Goal: Task Accomplishment & Management: Manage account settings

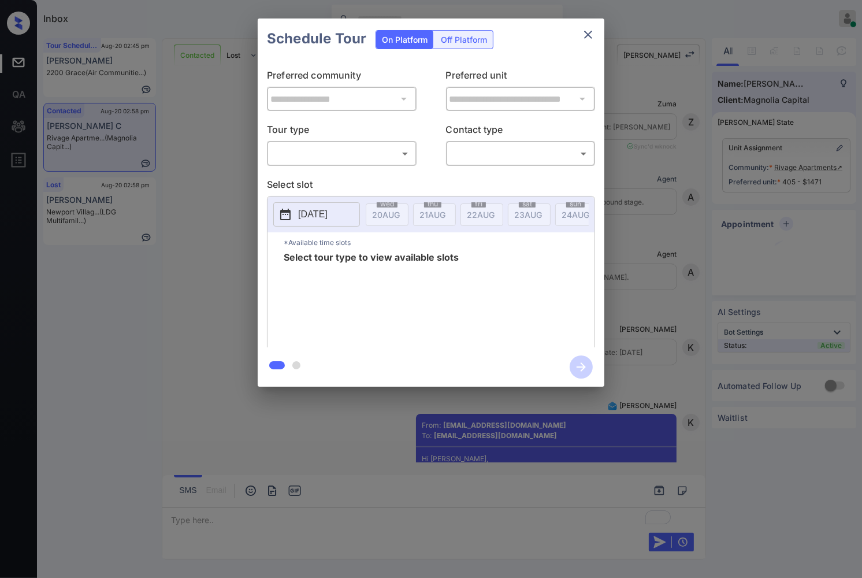
scroll to position [2519, 0]
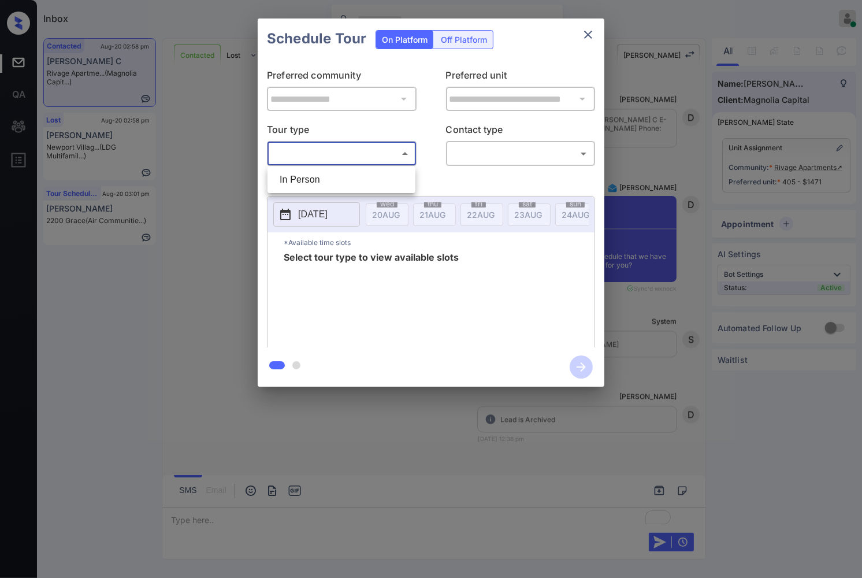
click at [378, 152] on body "Inbox [PERSON_NAME] Online Set yourself offline Set yourself on break Profile S…" at bounding box center [431, 289] width 862 height 578
click at [374, 178] on li "In Person" at bounding box center [341, 179] width 142 height 21
type input "********"
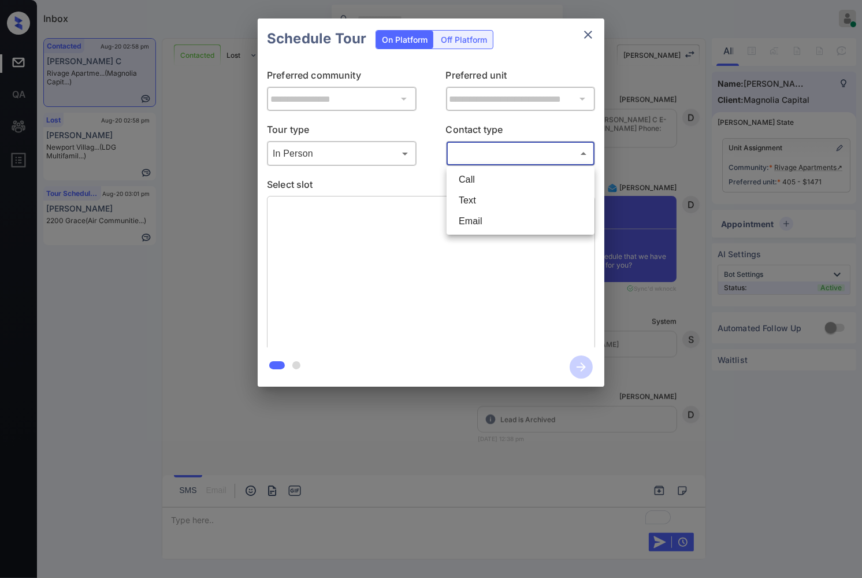
click at [488, 154] on body "Inbox Caroline Dacanay Online Set yourself offline Set yourself on break Profil…" at bounding box center [431, 289] width 862 height 578
click at [490, 216] on li "Email" at bounding box center [520, 221] width 142 height 21
type input "*****"
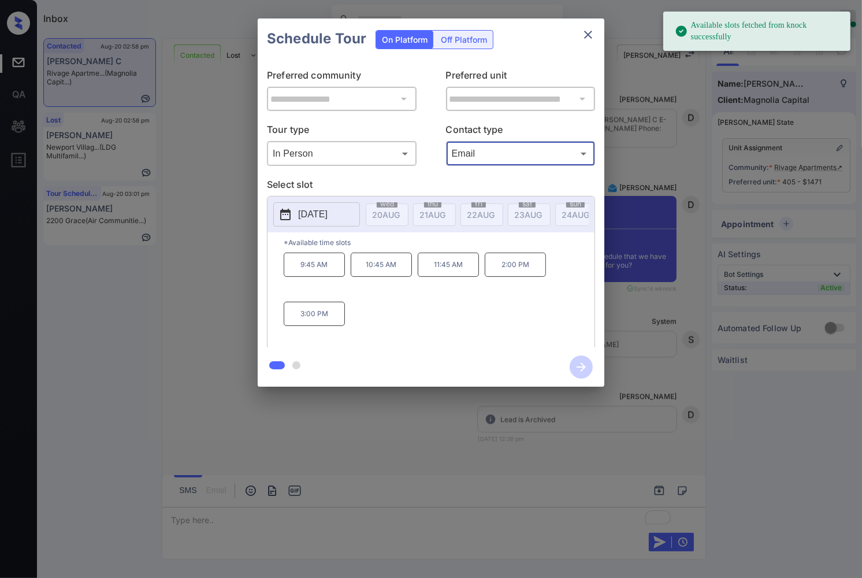
click at [514, 277] on p "2:00 PM" at bounding box center [515, 264] width 61 height 24
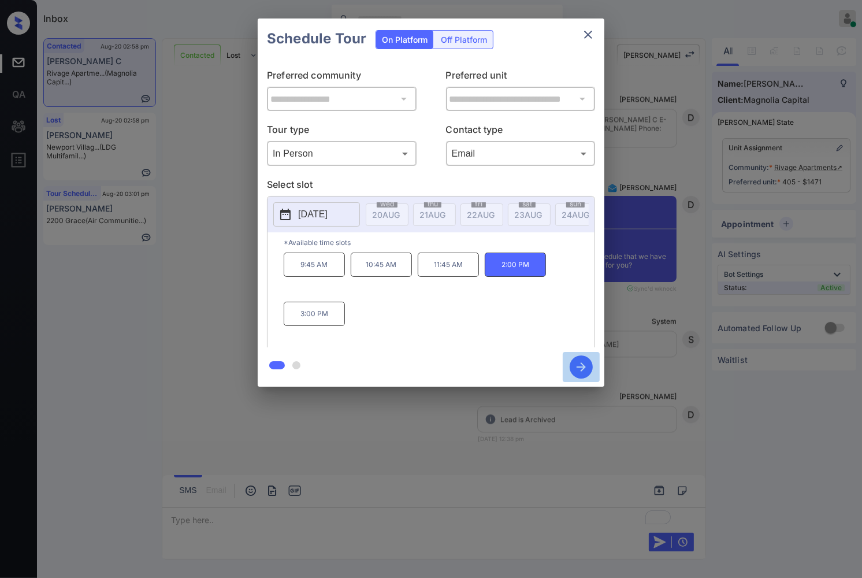
click at [587, 374] on icon "button" at bounding box center [581, 366] width 23 height 23
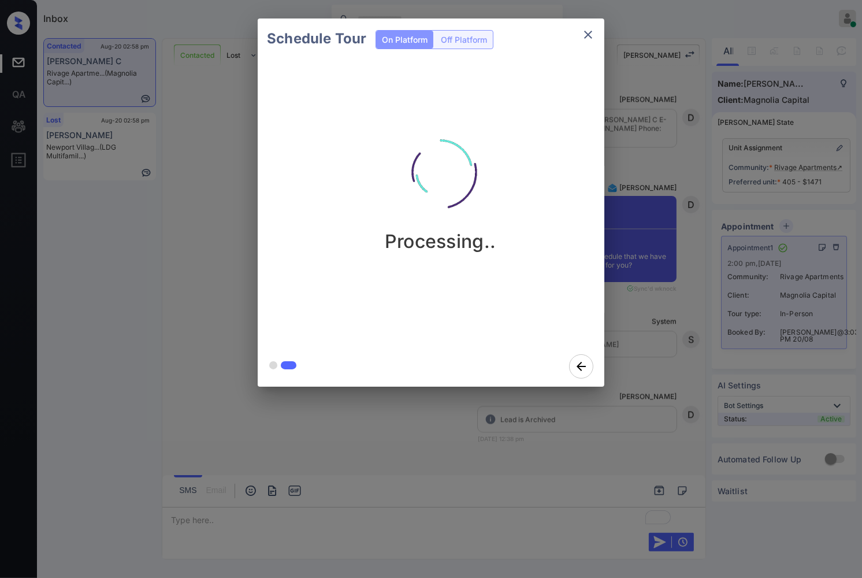
click at [642, 289] on div "Schedule Tour On Platform Off Platform Processing.." at bounding box center [431, 202] width 862 height 405
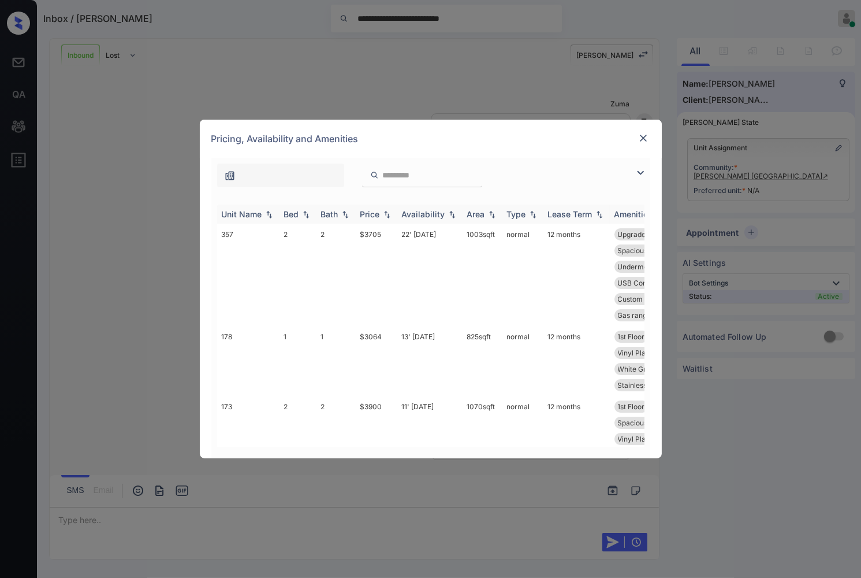
click at [388, 215] on img at bounding box center [387, 214] width 12 height 8
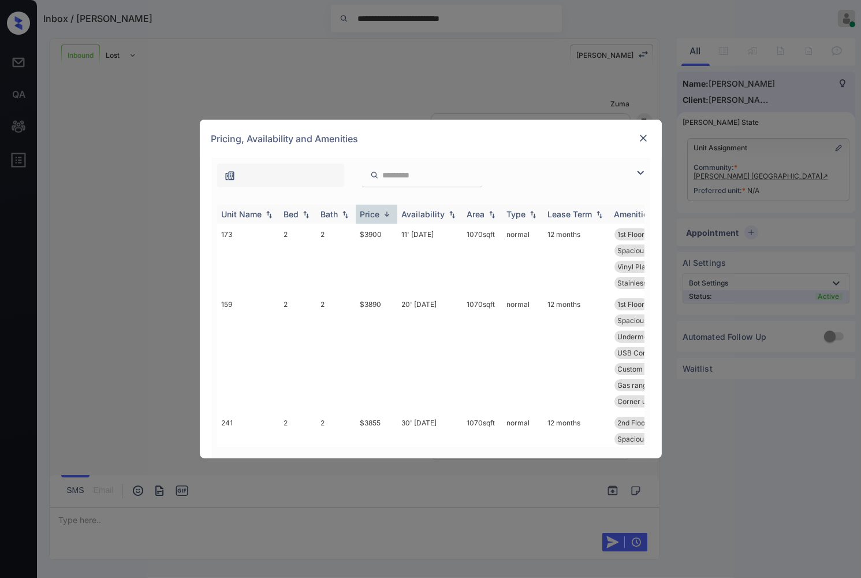
click at [388, 215] on img at bounding box center [387, 214] width 12 height 9
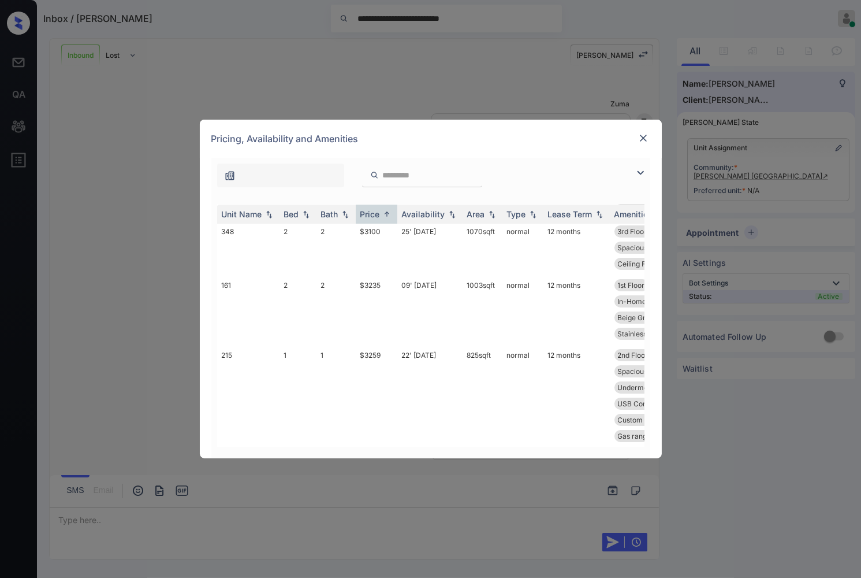
scroll to position [256, 0]
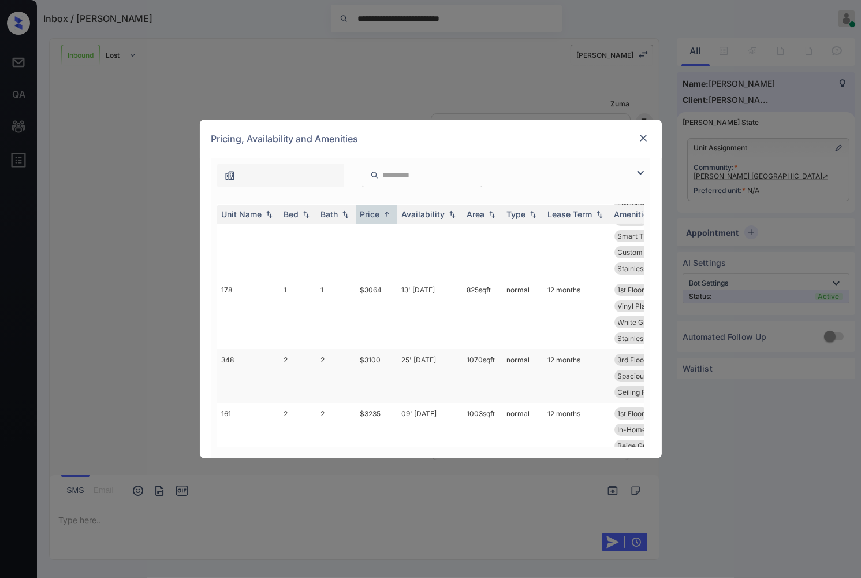
click at [379, 360] on td "$3100" at bounding box center [377, 376] width 42 height 54
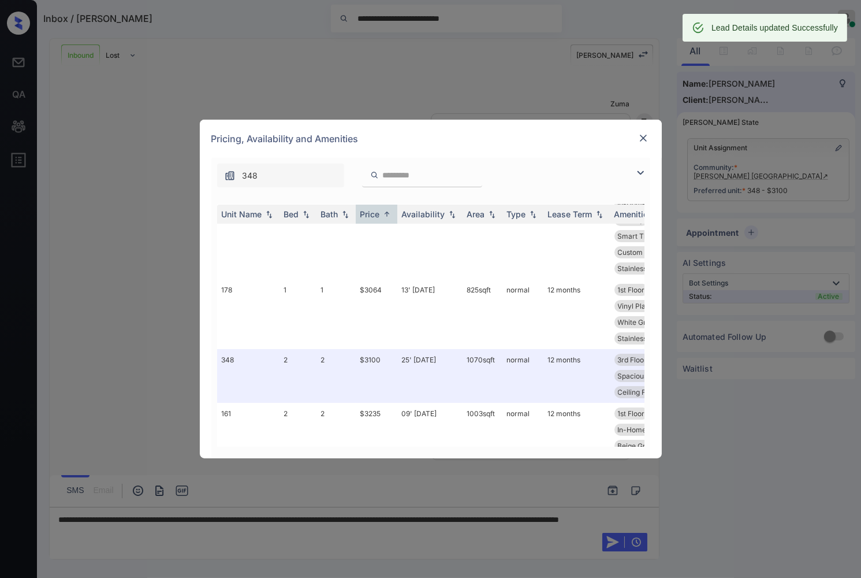
click at [645, 140] on img at bounding box center [644, 138] width 12 height 12
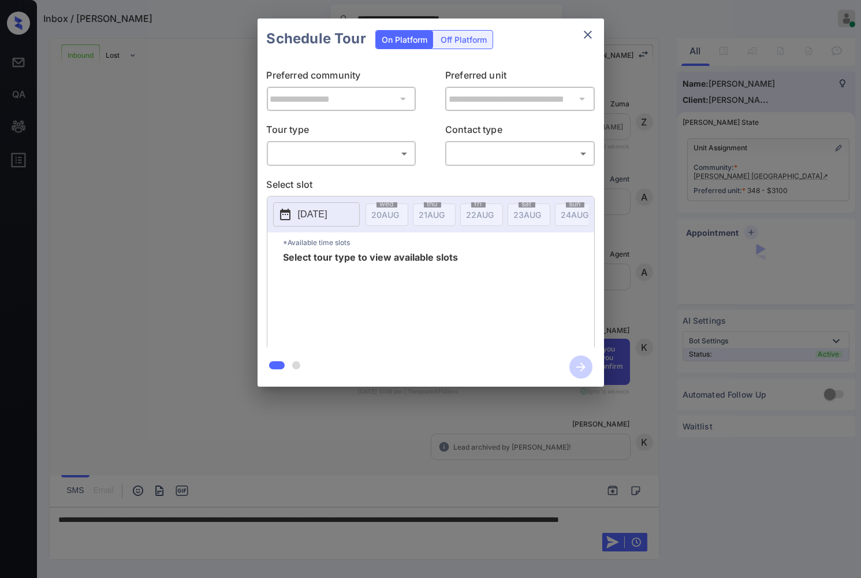
scroll to position [124, 0]
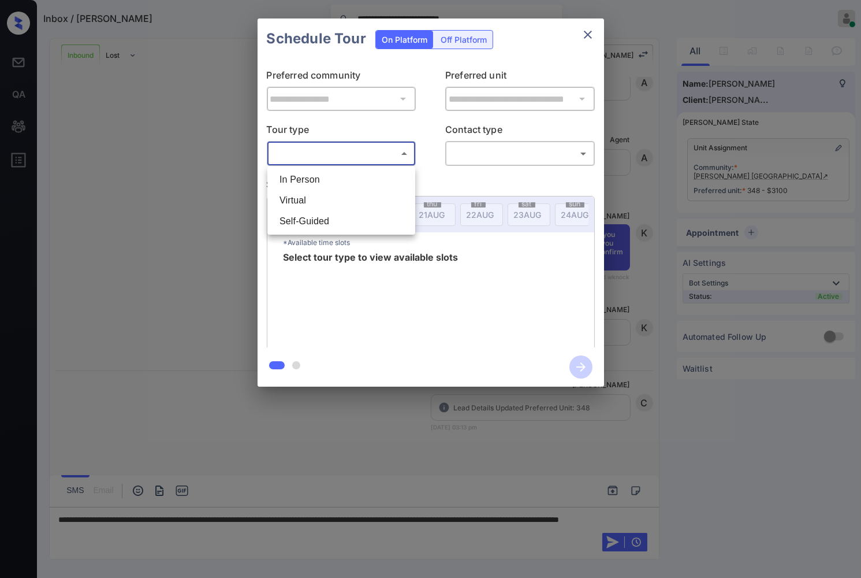
click at [355, 146] on body "**********" at bounding box center [430, 289] width 861 height 578
click at [357, 172] on li "In Person" at bounding box center [341, 179] width 142 height 21
type input "********"
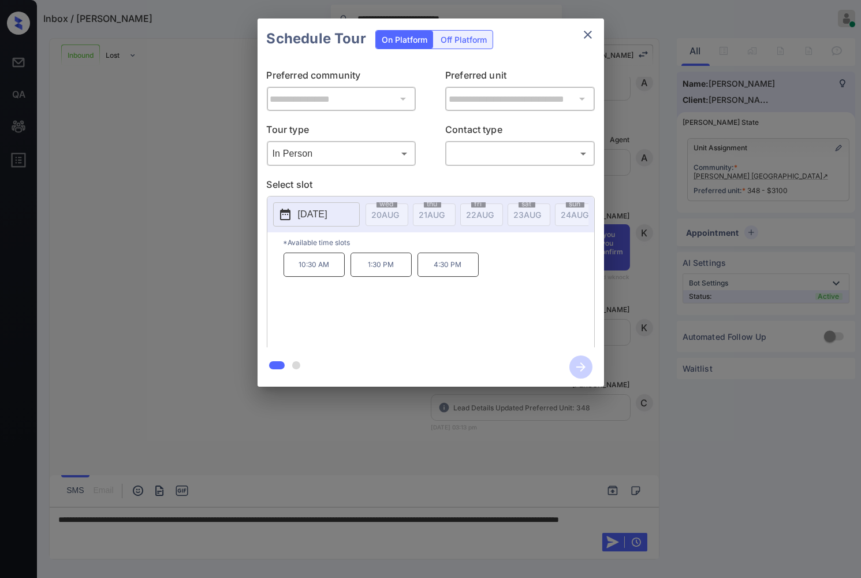
click at [304, 215] on p "2025-09-03" at bounding box center [312, 214] width 29 height 14
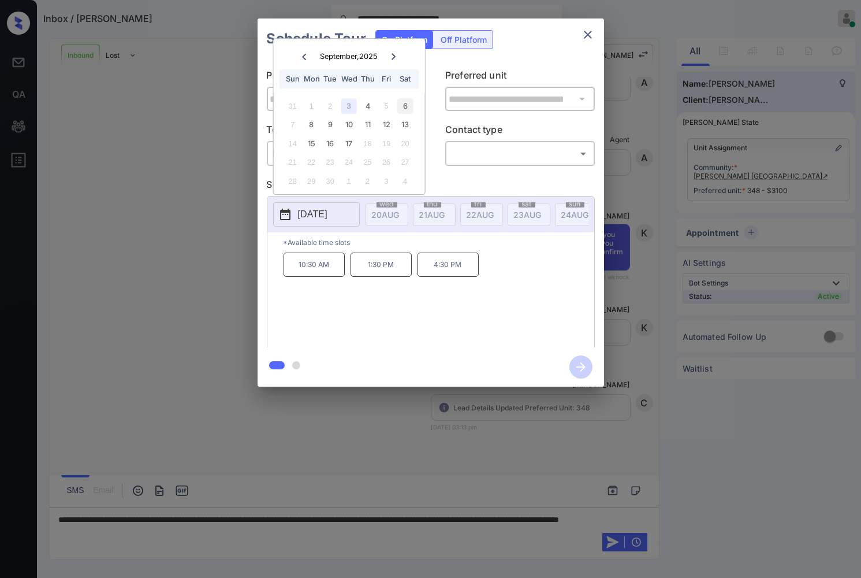
click at [404, 106] on div "6" at bounding box center [405, 106] width 16 height 16
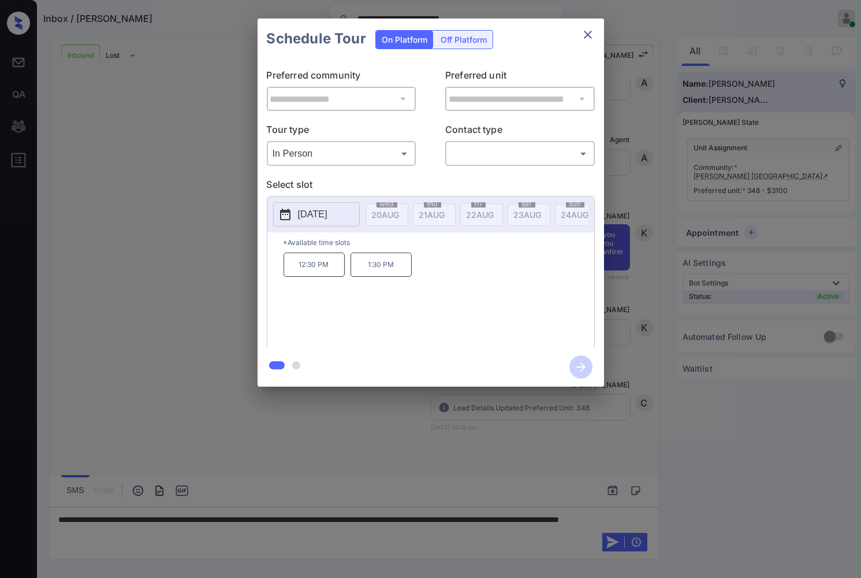
click at [327, 273] on p "12:30 PM" at bounding box center [314, 264] width 61 height 24
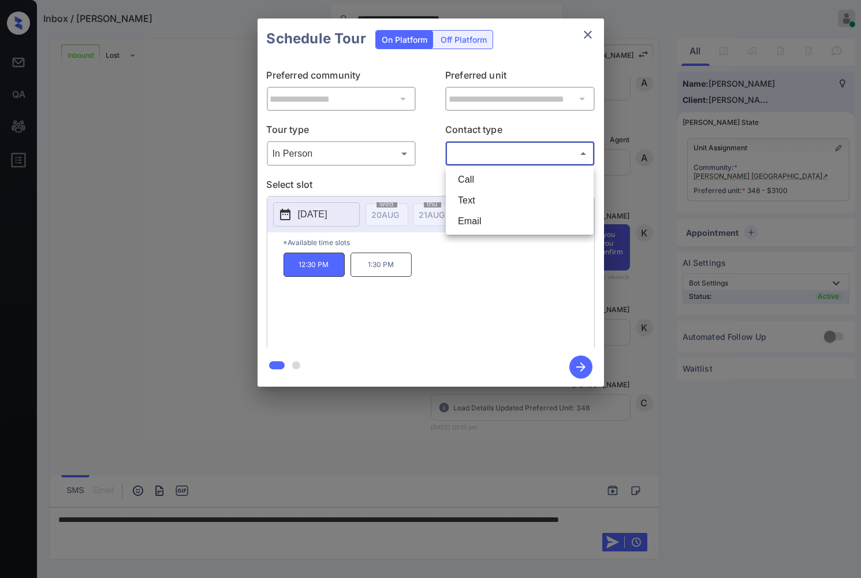
click at [475, 149] on body "**********" at bounding box center [430, 289] width 861 height 578
click at [478, 181] on li "Call" at bounding box center [520, 179] width 142 height 21
type input "****"
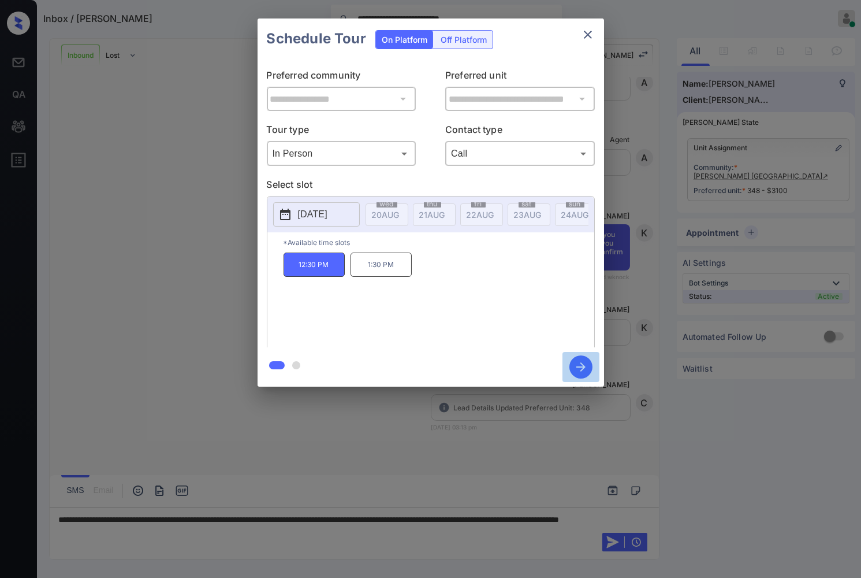
click at [574, 367] on icon "button" at bounding box center [581, 366] width 23 height 23
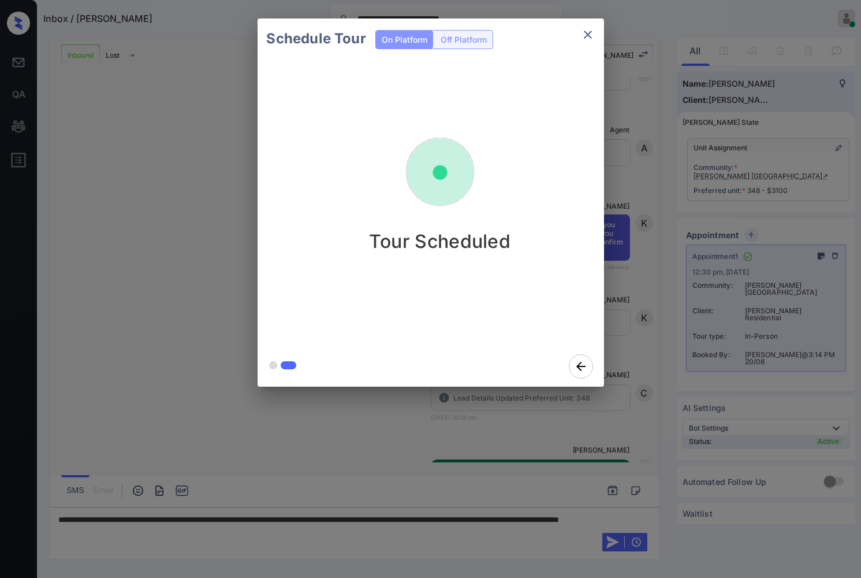
click at [636, 263] on div "Schedule Tour On Platform Off Platform Tour Scheduled" at bounding box center [430, 202] width 861 height 405
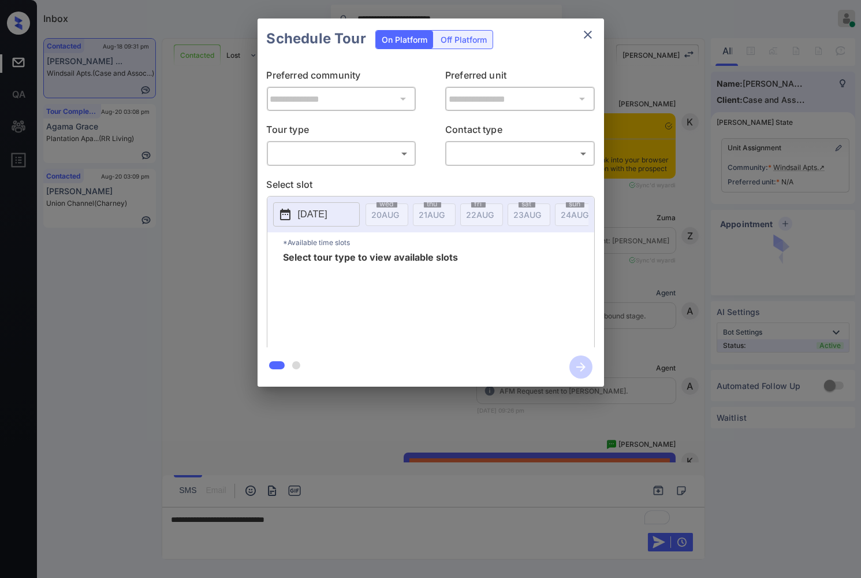
scroll to position [1180, 0]
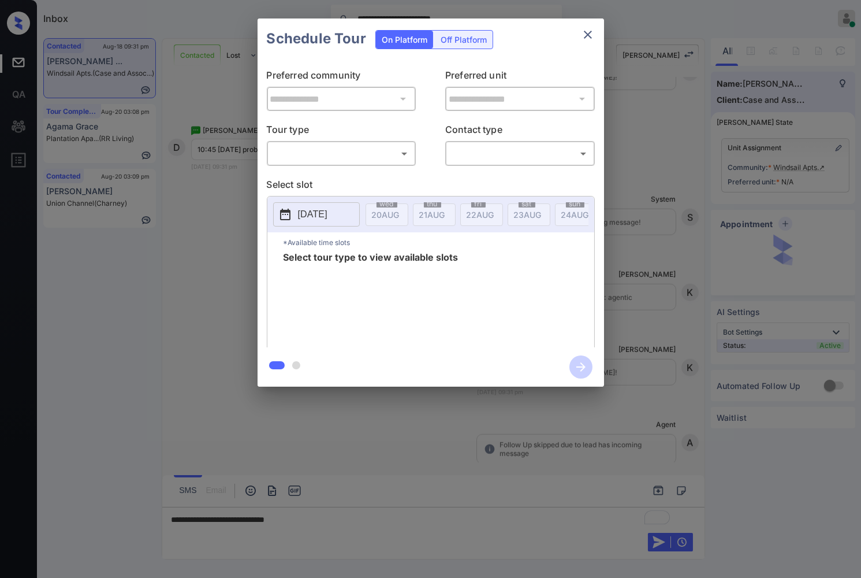
click at [836, 145] on div "**********" at bounding box center [430, 202] width 861 height 405
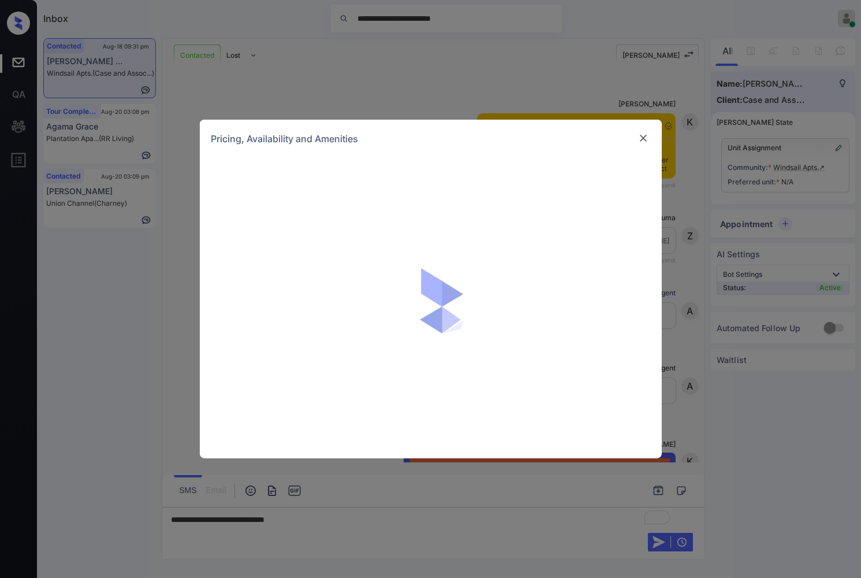
scroll to position [1180, 0]
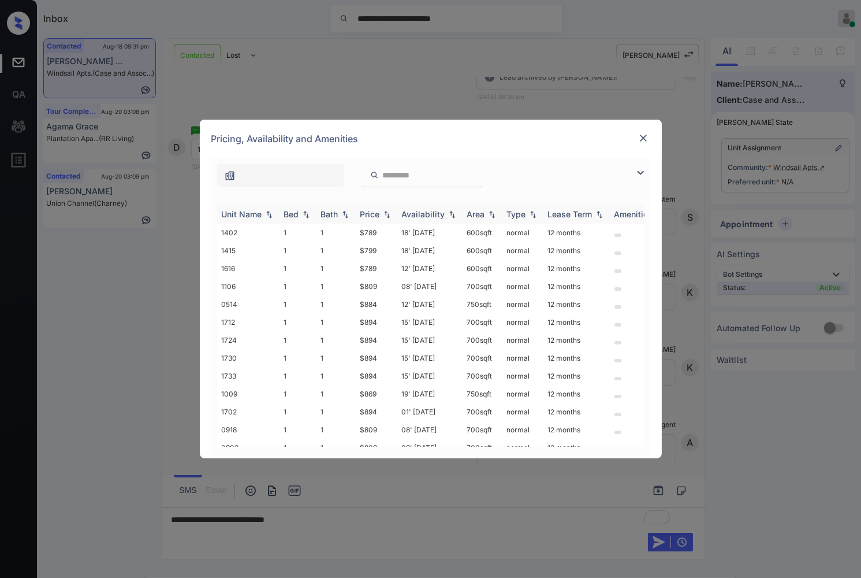
click at [383, 211] on img at bounding box center [387, 214] width 12 height 8
click at [383, 211] on img at bounding box center [387, 214] width 12 height 9
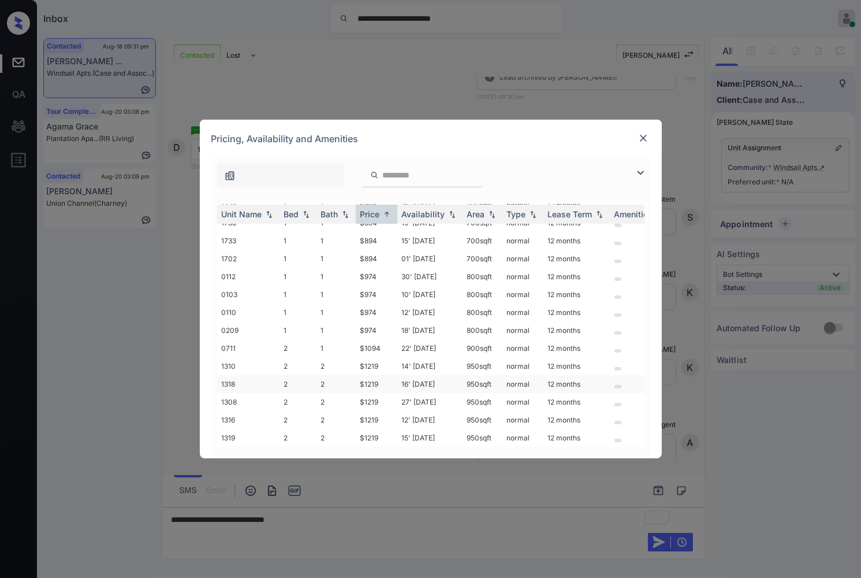
scroll to position [0, 0]
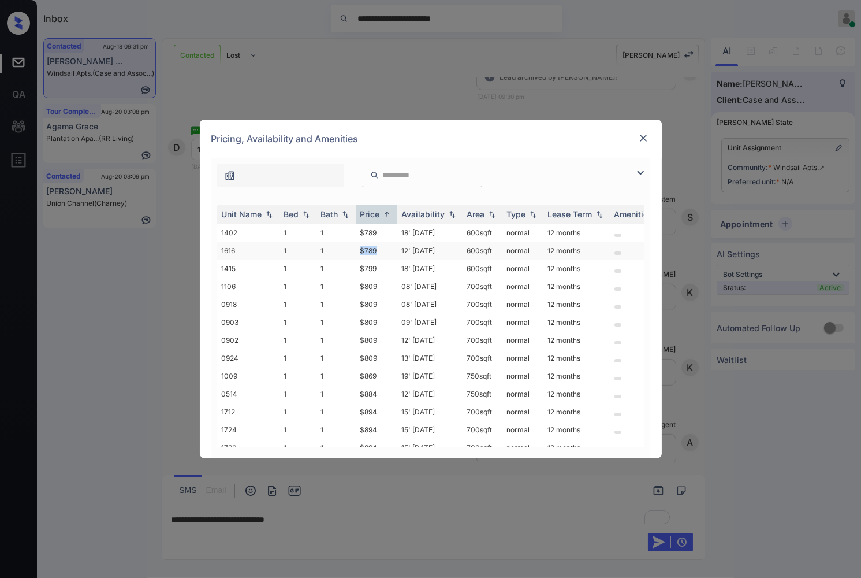
drag, startPoint x: 381, startPoint y: 248, endPoint x: 356, endPoint y: 244, distance: 25.7
click at [356, 244] on td "$789" at bounding box center [377, 250] width 42 height 18
copy td "$789"
click at [644, 129] on div "Pricing, Availability and Amenities" at bounding box center [431, 139] width 462 height 38
click at [644, 136] on img at bounding box center [644, 138] width 12 height 12
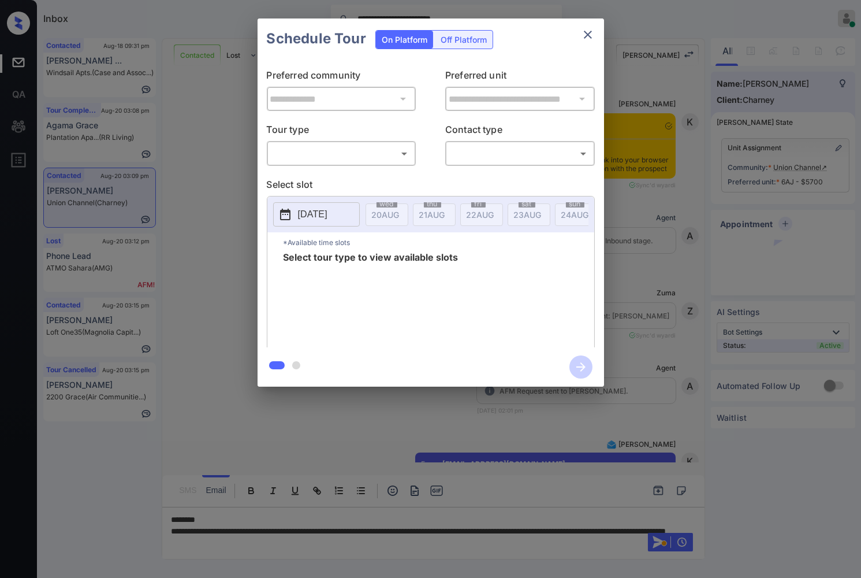
scroll to position [2883, 0]
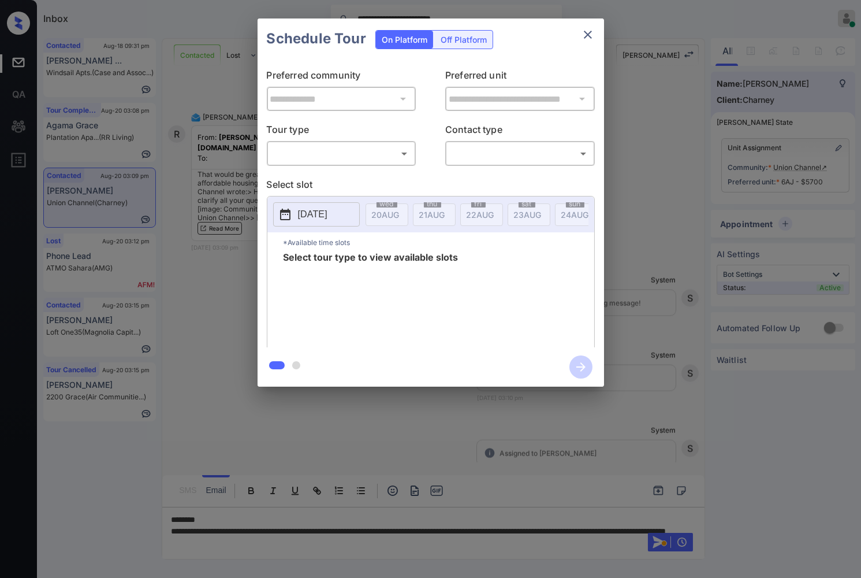
click at [354, 153] on body "**********" at bounding box center [430, 289] width 861 height 578
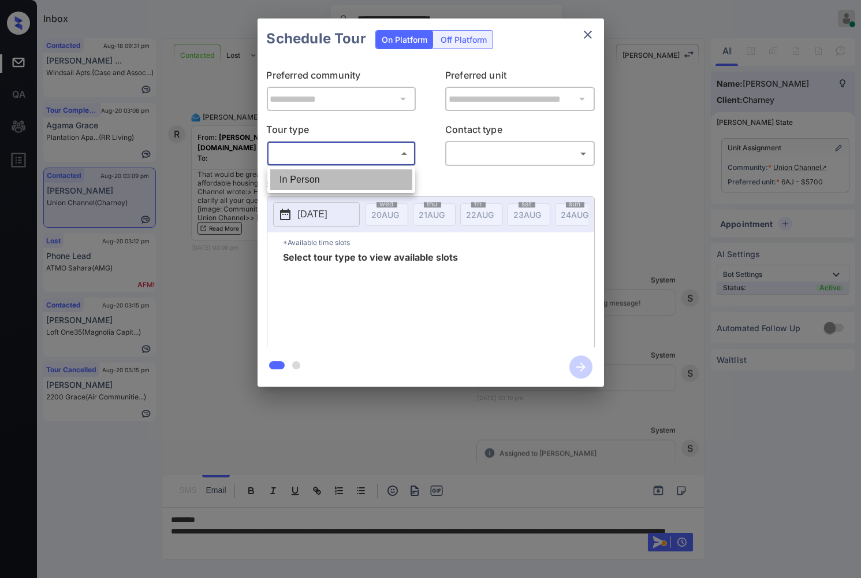
click at [354, 172] on li "In Person" at bounding box center [341, 179] width 142 height 21
type input "********"
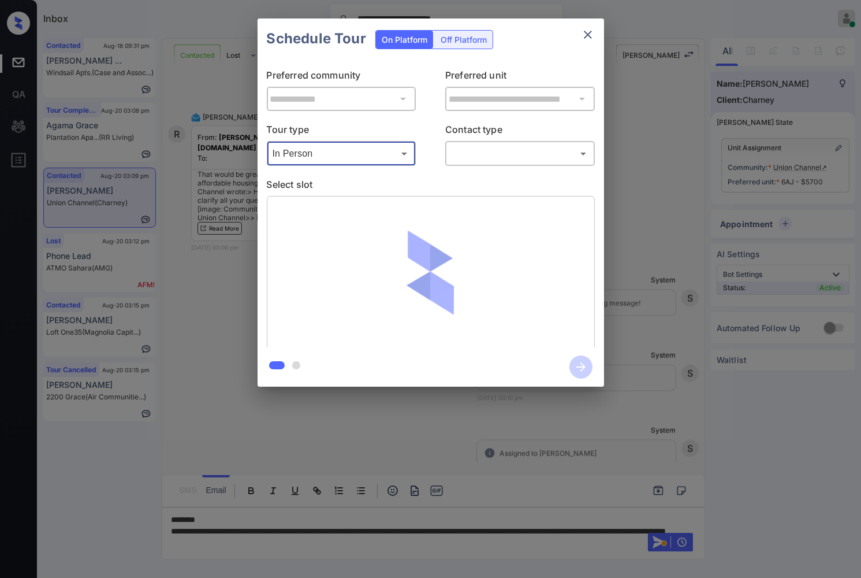
click at [433, 166] on div "**********" at bounding box center [431, 203] width 347 height 288
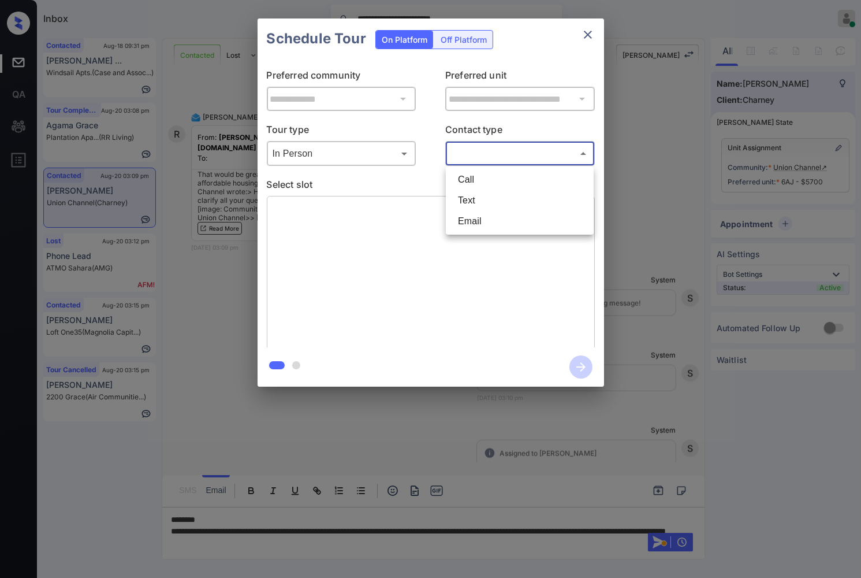
click at [458, 159] on body "**********" at bounding box center [430, 289] width 861 height 578
click at [469, 204] on li "Text" at bounding box center [520, 200] width 142 height 21
type input "****"
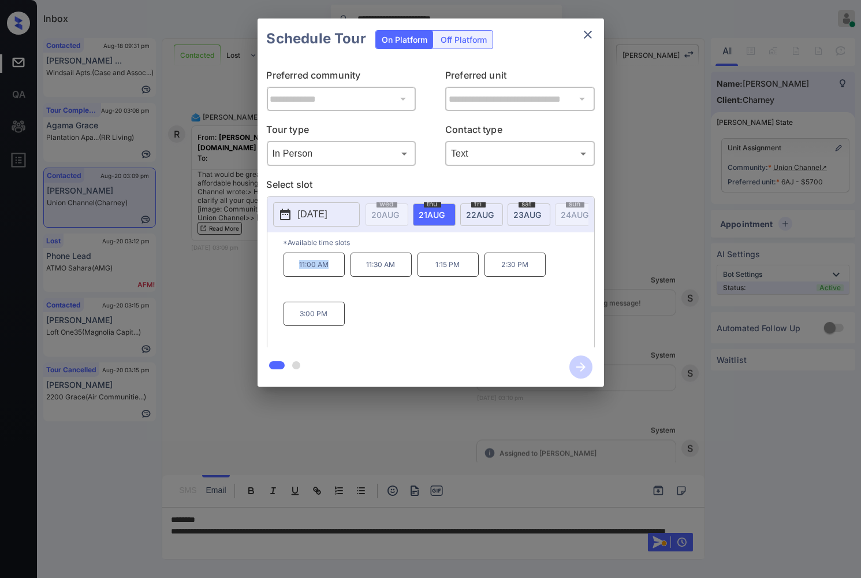
drag, startPoint x: 336, startPoint y: 277, endPoint x: 293, endPoint y: 277, distance: 42.7
click at [293, 277] on p "11:00 AM" at bounding box center [314, 264] width 61 height 24
copy p "11:00 AM"
drag, startPoint x: 468, startPoint y: 273, endPoint x: 434, endPoint y: 273, distance: 34.1
click at [434, 273] on p "1:15 PM" at bounding box center [448, 264] width 61 height 24
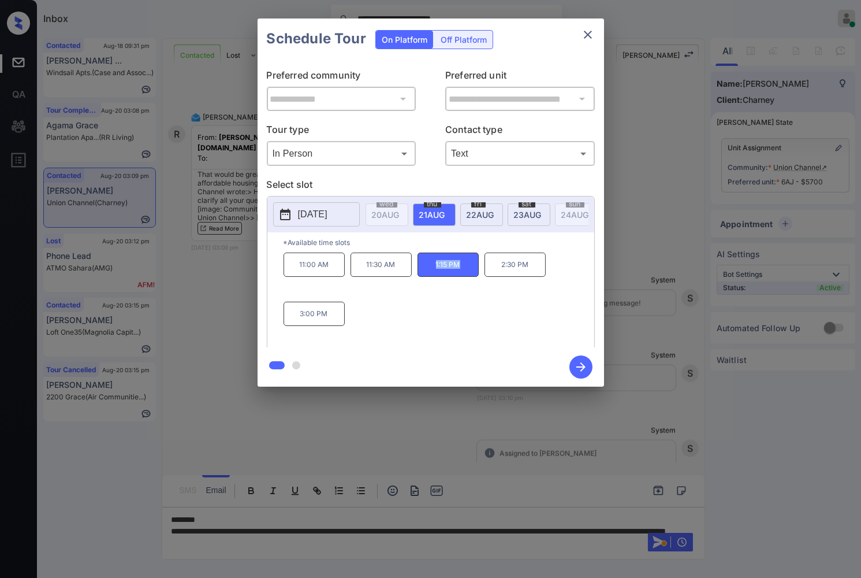
copy p "1:15 PM"
drag, startPoint x: 313, startPoint y: 325, endPoint x: 302, endPoint y: 325, distance: 11.0
click at [302, 325] on p "3:00 PM" at bounding box center [314, 314] width 61 height 24
copy p "3:00 PM"
click at [385, 547] on div at bounding box center [430, 289] width 861 height 578
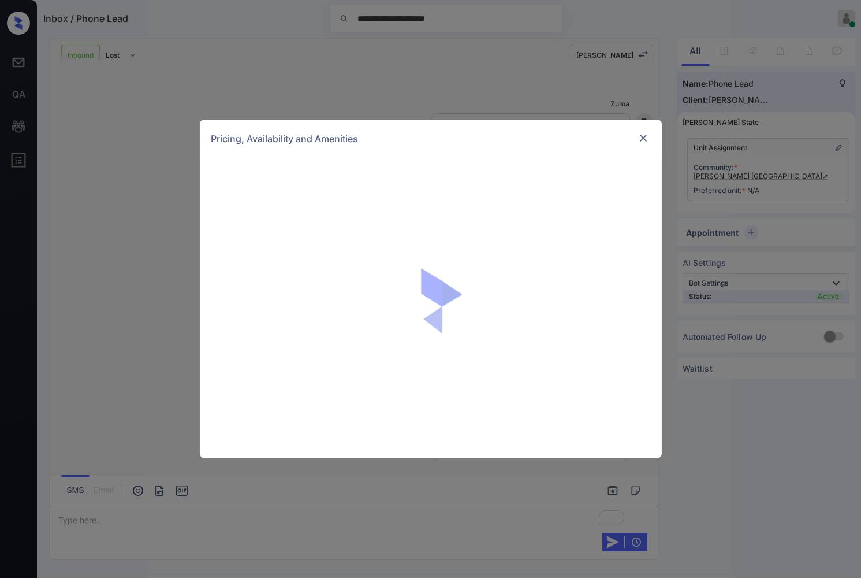
scroll to position [143, 0]
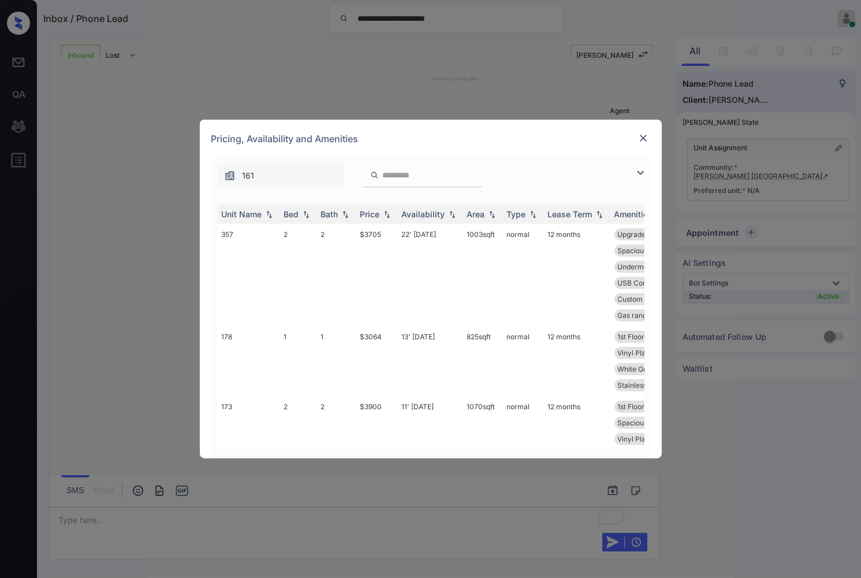
click at [798, 189] on div "**********" at bounding box center [430, 289] width 861 height 578
click at [648, 131] on div at bounding box center [644, 138] width 14 height 14
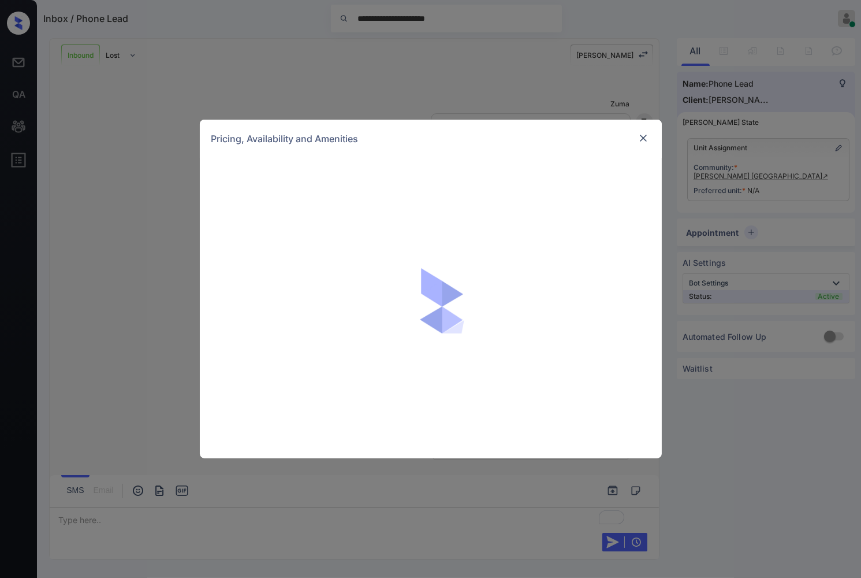
scroll to position [143, 0]
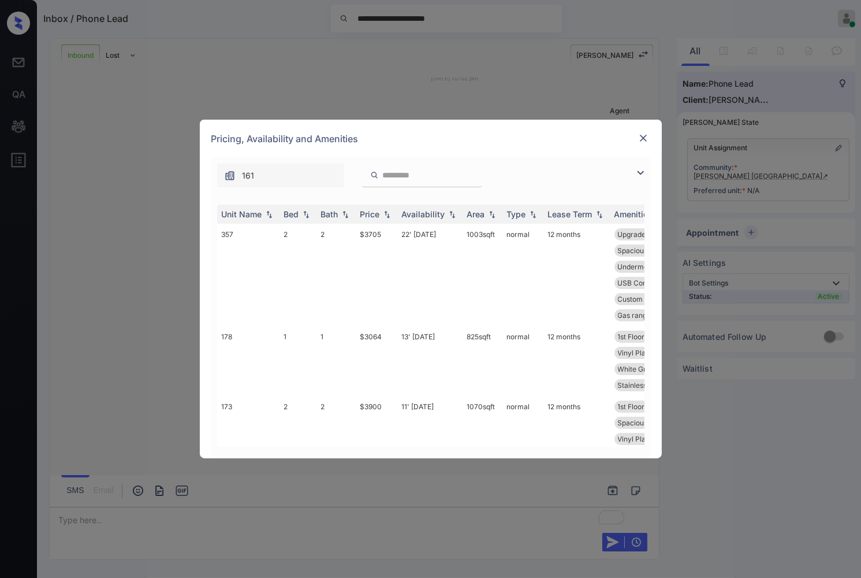
drag, startPoint x: 781, startPoint y: 116, endPoint x: 784, endPoint y: 77, distance: 38.3
click at [780, 116] on div "**********" at bounding box center [430, 289] width 861 height 578
click at [380, 176] on div at bounding box center [375, 175] width 14 height 14
click at [394, 179] on input "search" at bounding box center [429, 175] width 95 height 10
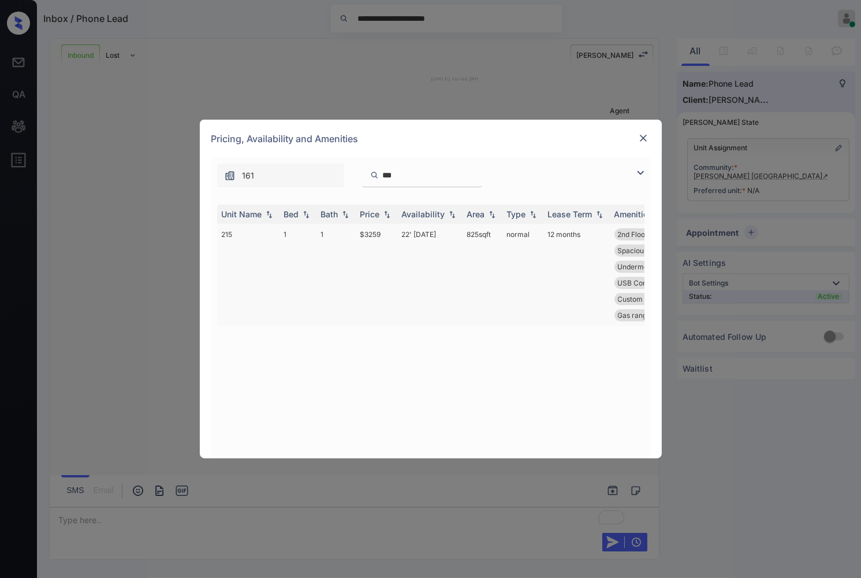
type input "***"
click at [392, 232] on td "$3259" at bounding box center [377, 275] width 42 height 102
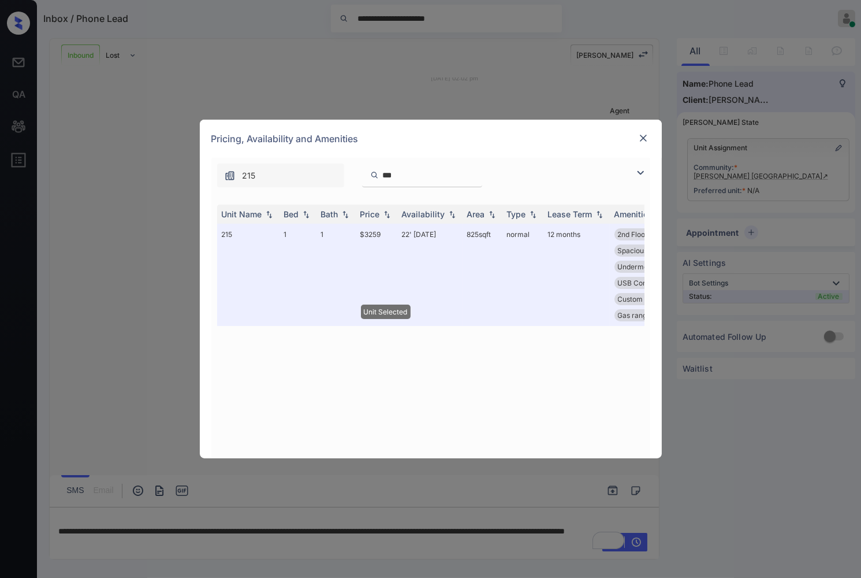
click at [640, 136] on img at bounding box center [644, 138] width 12 height 12
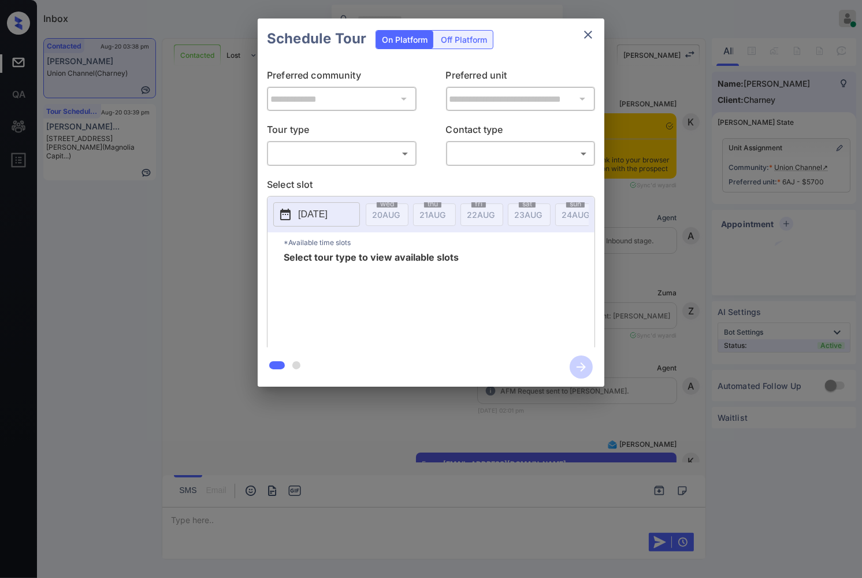
scroll to position [3266, 0]
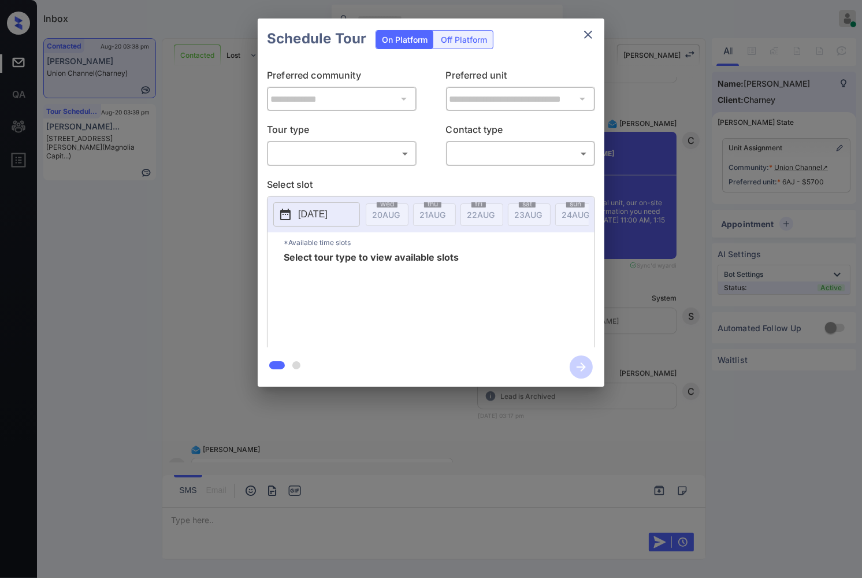
click at [189, 495] on div at bounding box center [431, 289] width 862 height 578
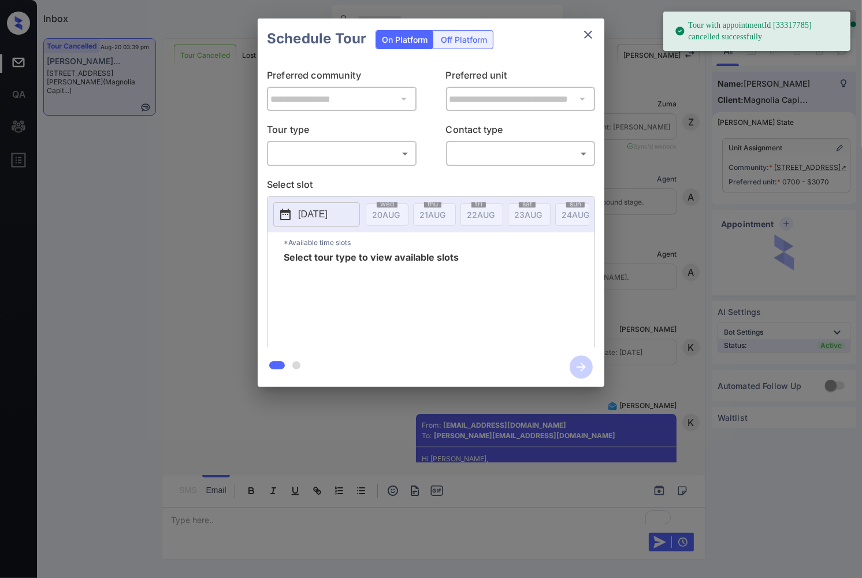
scroll to position [3102, 0]
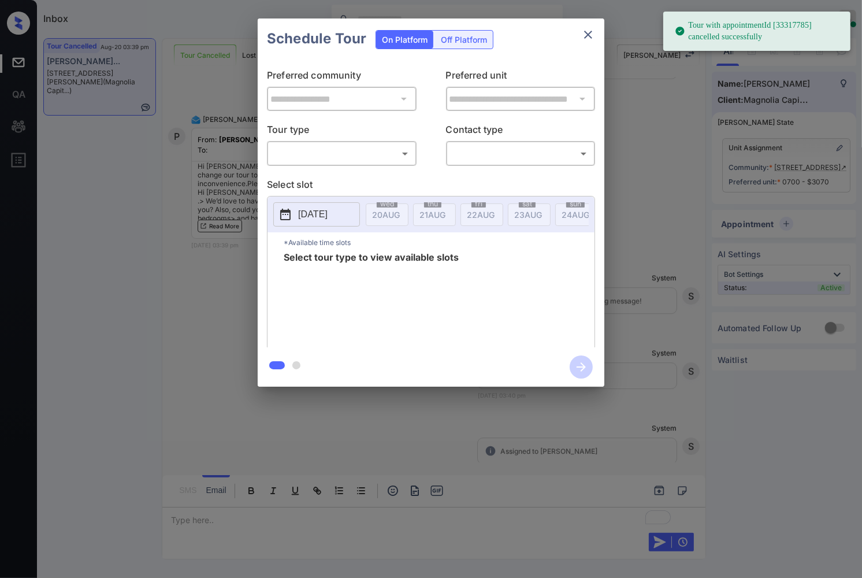
click at [355, 155] on body "Tour with appointmentId [33317785] cancelled successfully Inbox [PERSON_NAME] O…" at bounding box center [431, 289] width 862 height 578
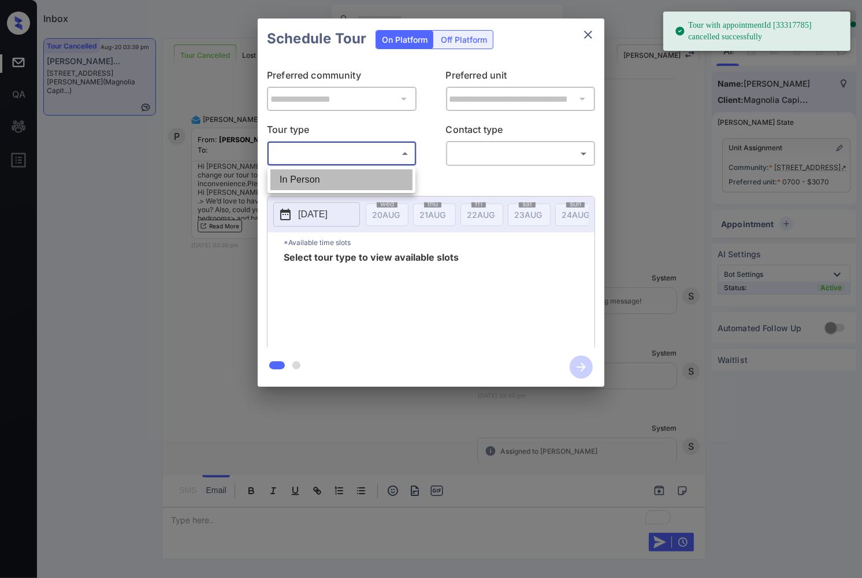
click at [347, 178] on li "In Person" at bounding box center [341, 179] width 142 height 21
type input "********"
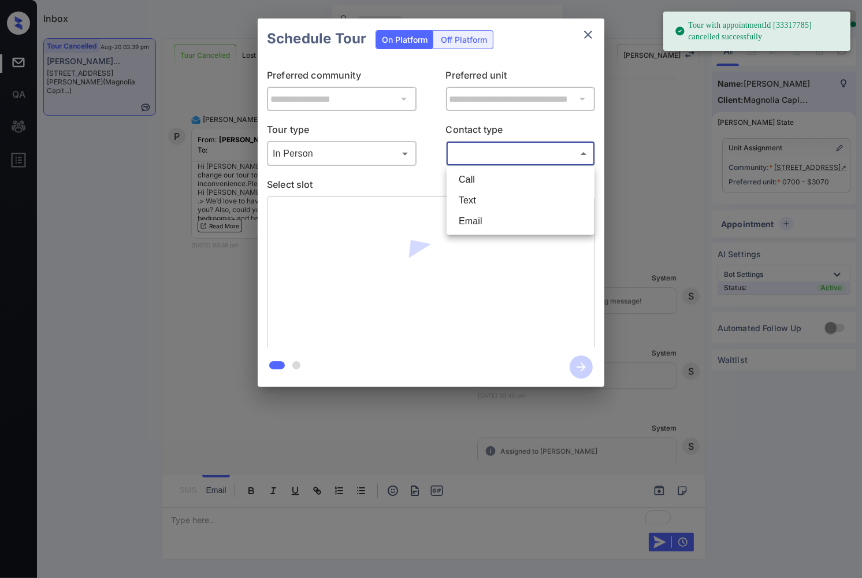
click at [470, 154] on body "Tour with appointmentId [33317785] cancelled successfully Inbox [PERSON_NAME] O…" at bounding box center [431, 289] width 862 height 578
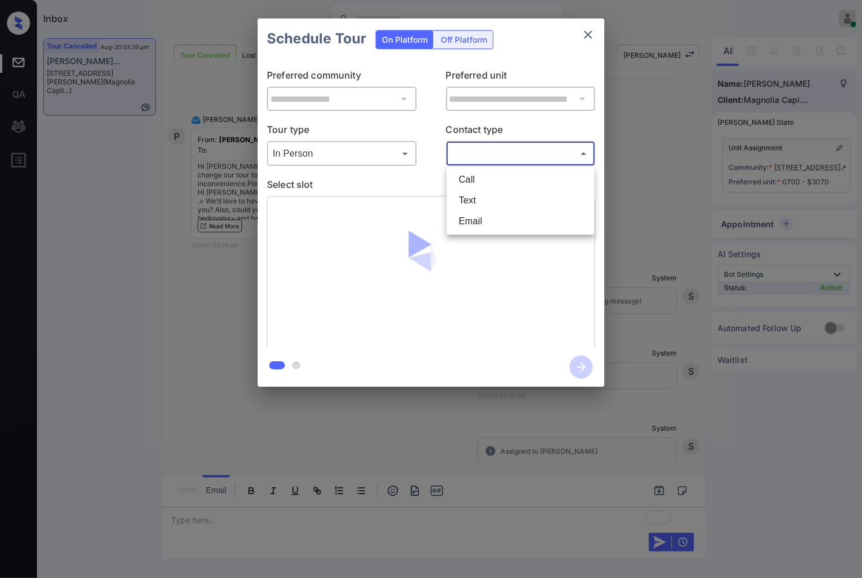
click at [470, 200] on li "Text" at bounding box center [520, 200] width 142 height 21
type input "****"
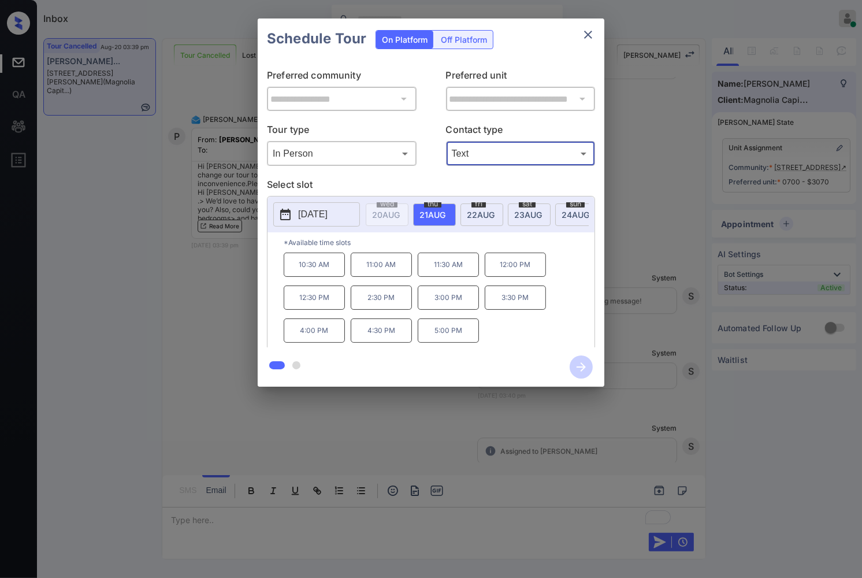
click at [400, 213] on span "[DATE]" at bounding box center [386, 215] width 28 height 10
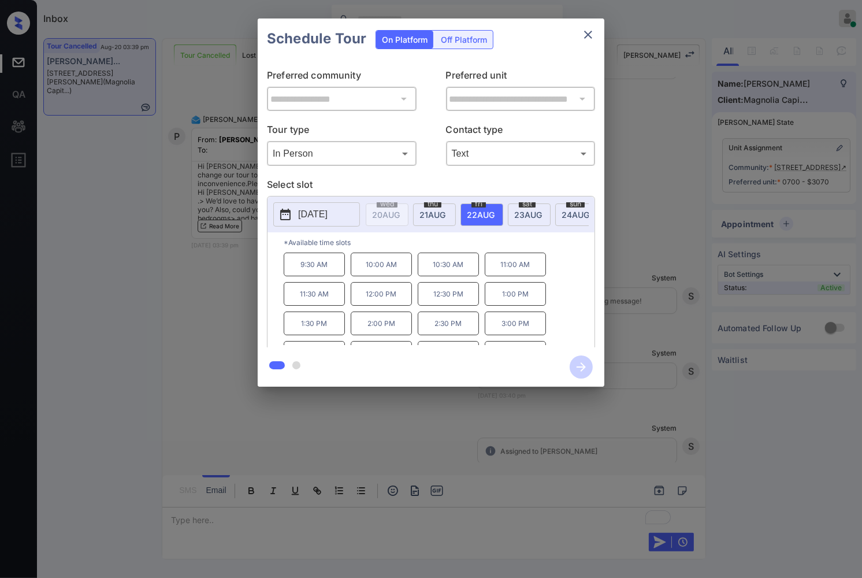
click at [405, 430] on div at bounding box center [431, 289] width 862 height 578
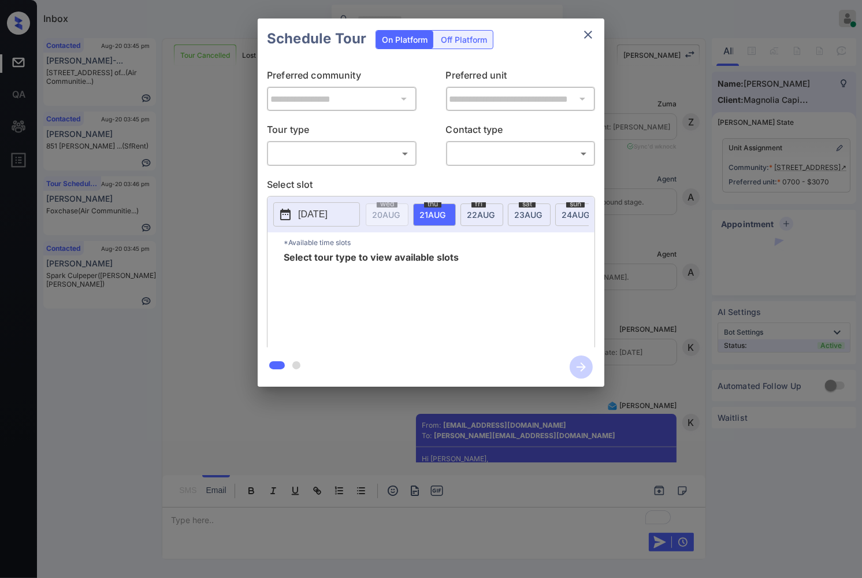
scroll to position [2650, 0]
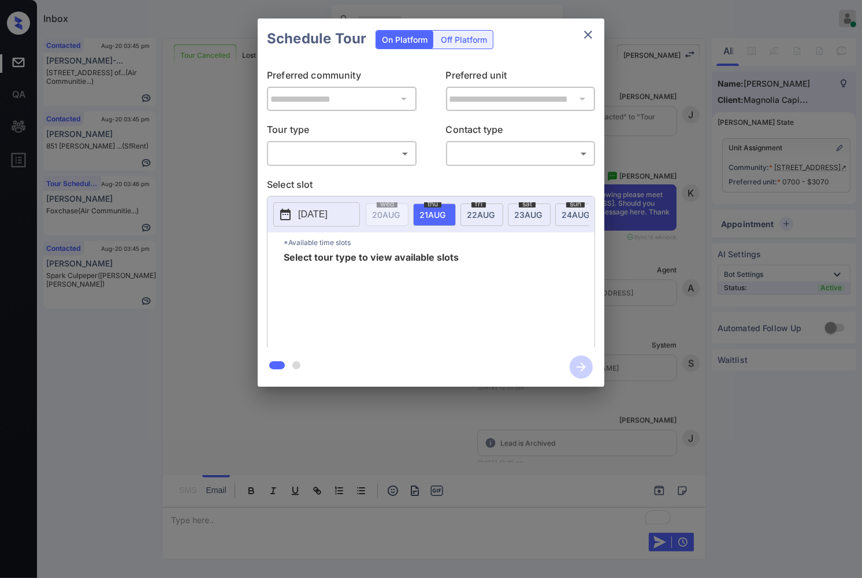
click at [360, 152] on body "Inbox Caroline Dacanay Online Set yourself offline Set yourself on break Profil…" at bounding box center [431, 289] width 862 height 578
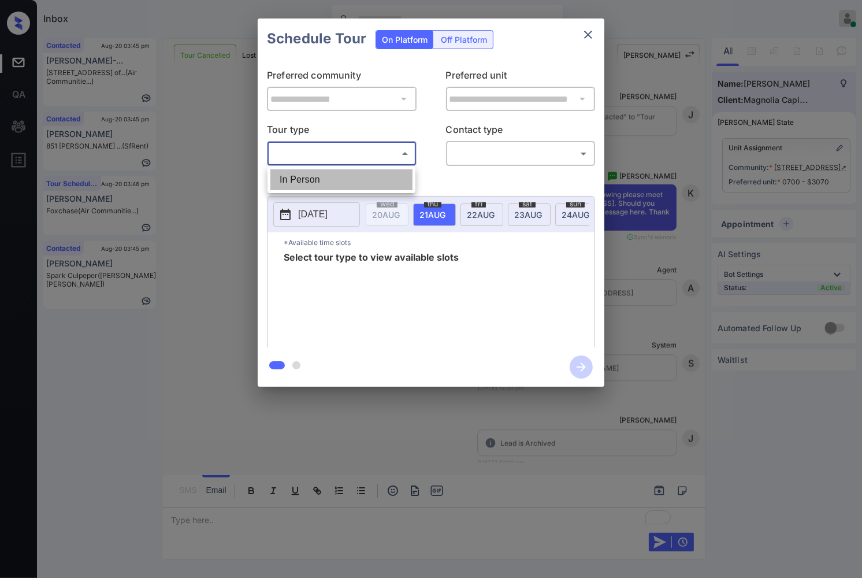
click at [348, 177] on li "In Person" at bounding box center [341, 179] width 142 height 21
type input "********"
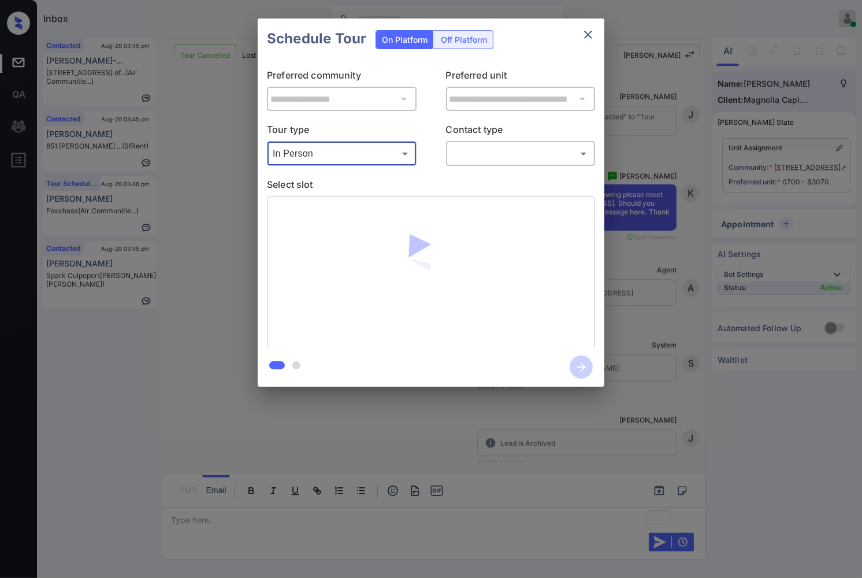
click at [485, 142] on div "​ ​" at bounding box center [521, 153] width 150 height 25
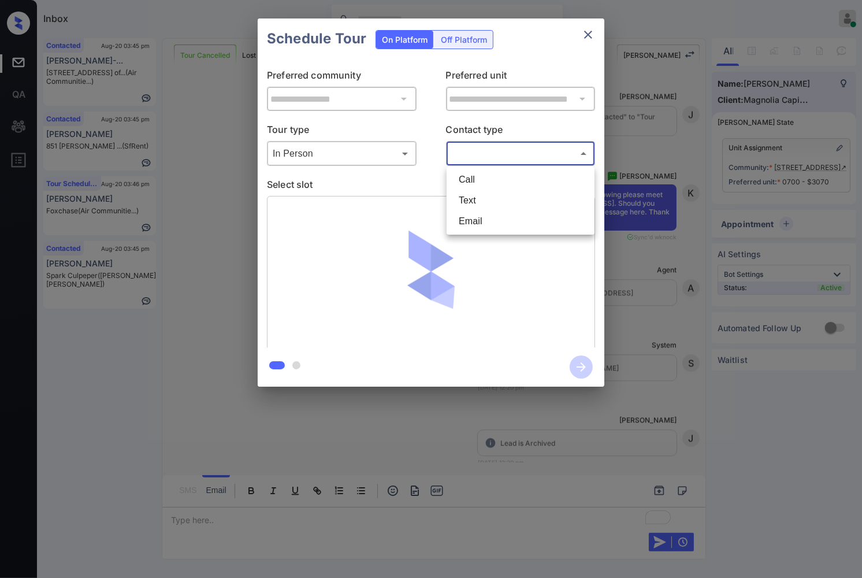
click at [488, 156] on body "Inbox Caroline Dacanay Online Set yourself offline Set yourself on break Profil…" at bounding box center [431, 289] width 862 height 578
drag, startPoint x: 489, startPoint y: 182, endPoint x: 493, endPoint y: 198, distance: 16.5
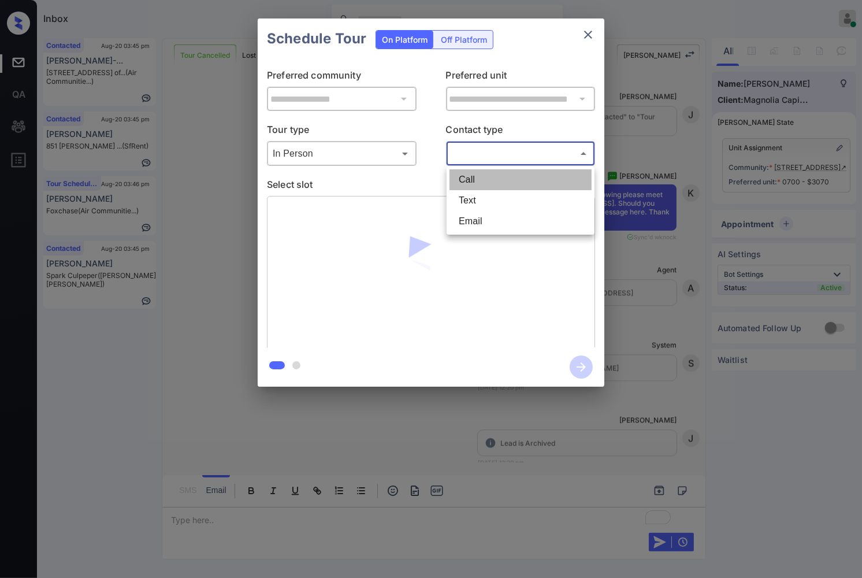
click at [493, 198] on ul "Call Text Email" at bounding box center [521, 200] width 148 height 68
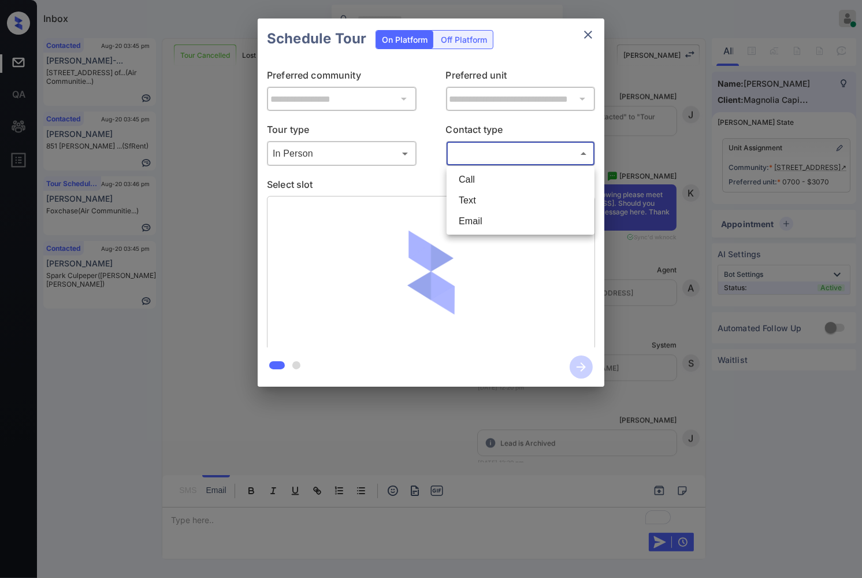
click at [493, 198] on li "Text" at bounding box center [520, 200] width 142 height 21
type input "****"
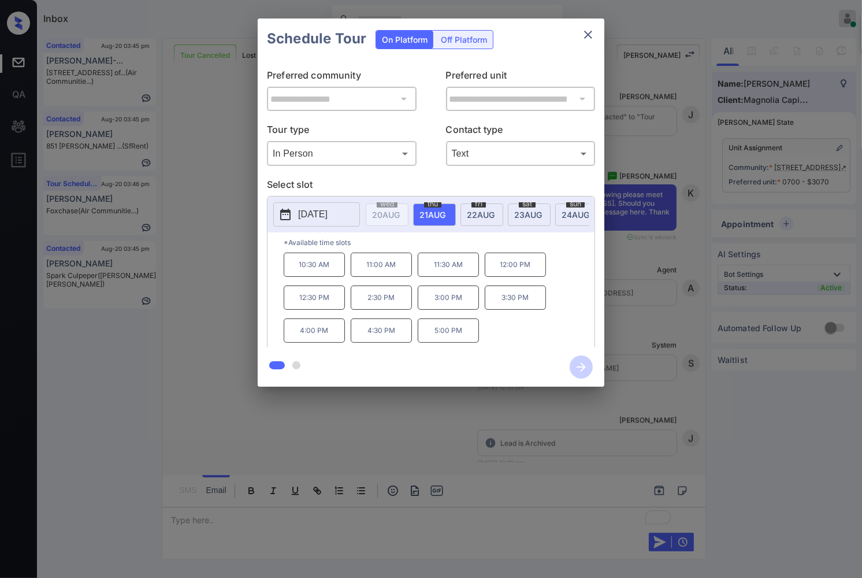
click at [400, 217] on span "22 AUG" at bounding box center [386, 215] width 28 height 10
click at [388, 332] on p "2:00 PM" at bounding box center [381, 323] width 61 height 24
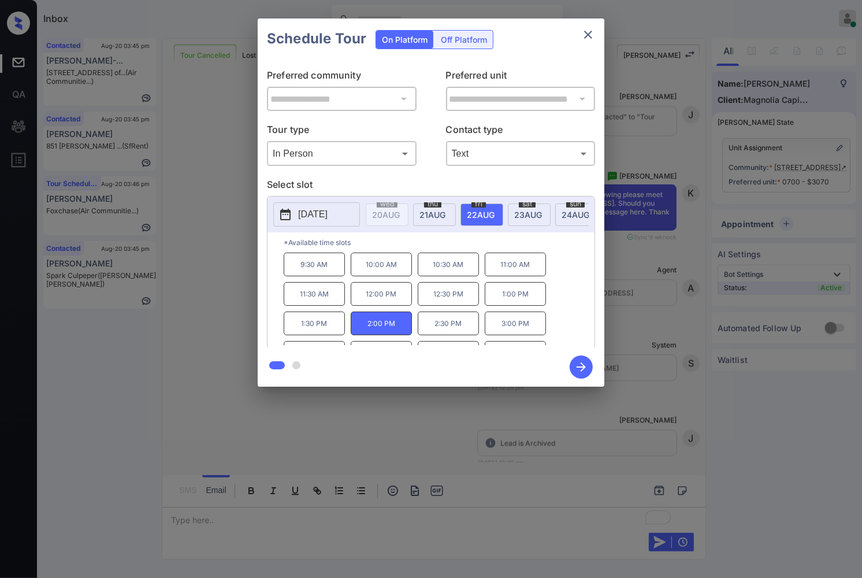
click at [581, 371] on icon "button" at bounding box center [581, 366] width 9 height 9
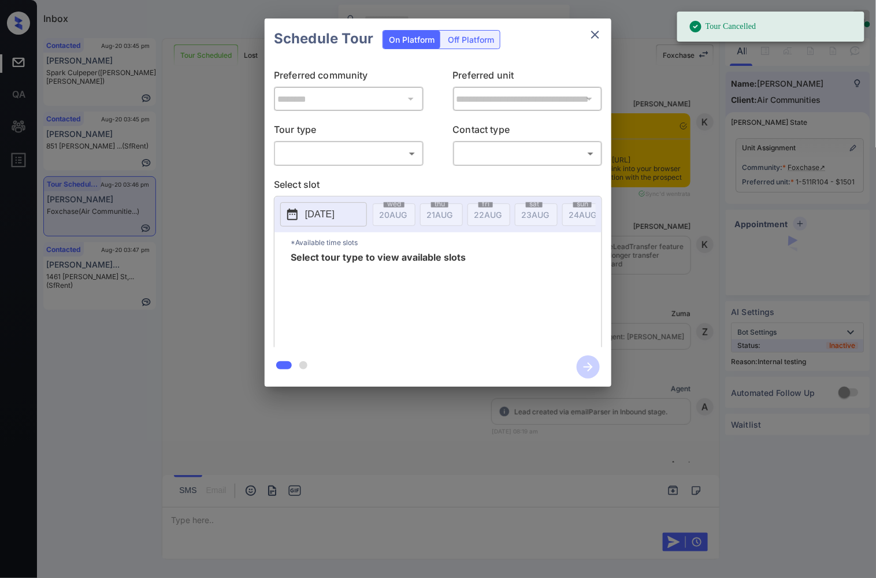
scroll to position [4655, 0]
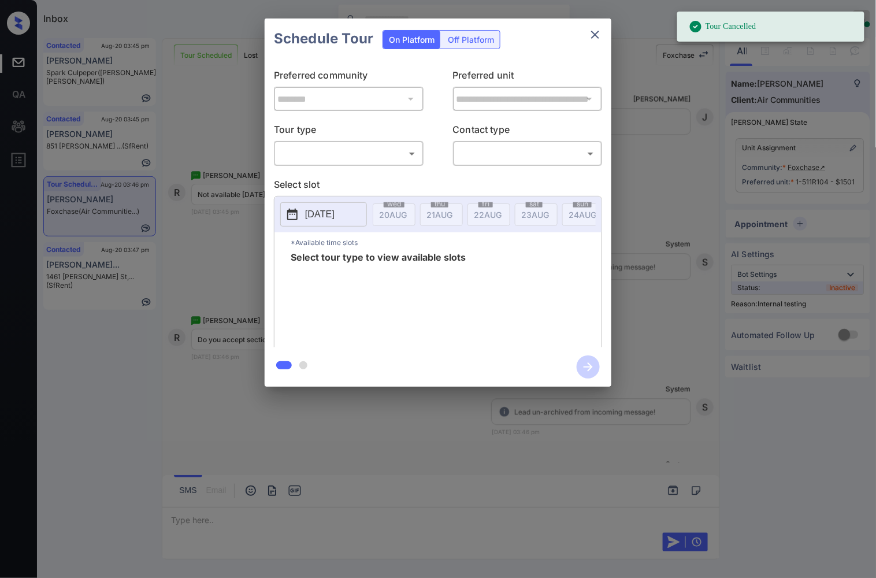
click at [356, 150] on body "Tour Cancelled Inbox [PERSON_NAME] Online Set yourself offline Set yourself on …" at bounding box center [438, 289] width 876 height 578
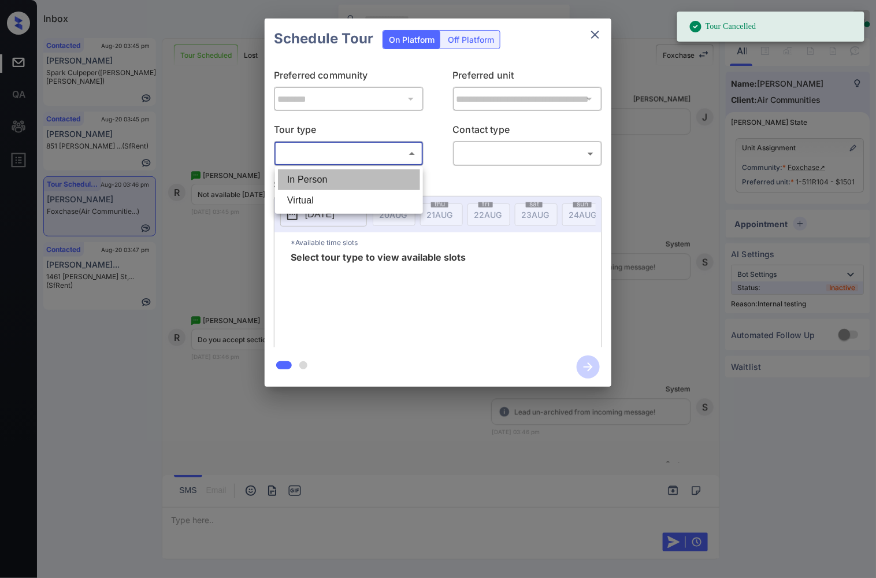
click at [355, 174] on li "In Person" at bounding box center [349, 179] width 142 height 21
type input "********"
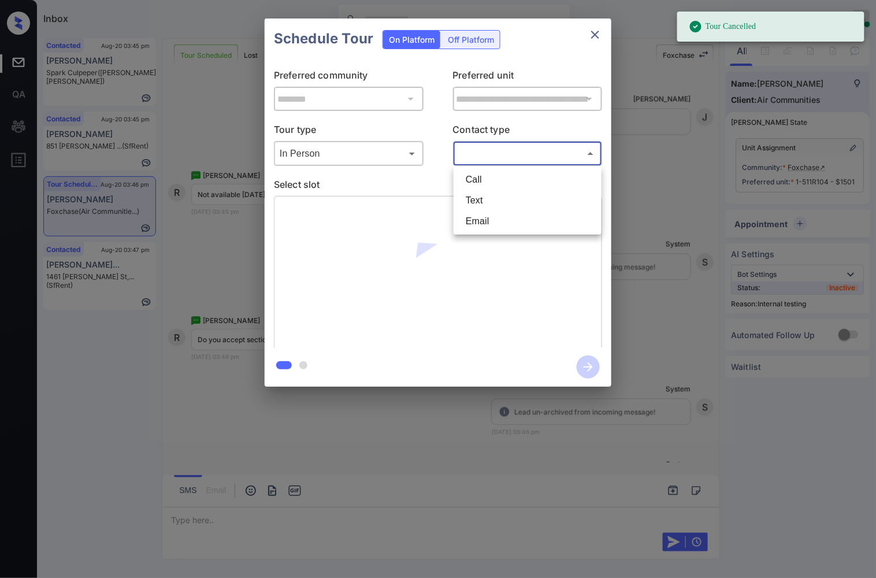
click at [486, 154] on body "Tour Cancelled Inbox [PERSON_NAME] Online Set yourself offline Set yourself on …" at bounding box center [438, 289] width 876 height 578
click at [488, 203] on li "Text" at bounding box center [527, 200] width 142 height 21
type input "****"
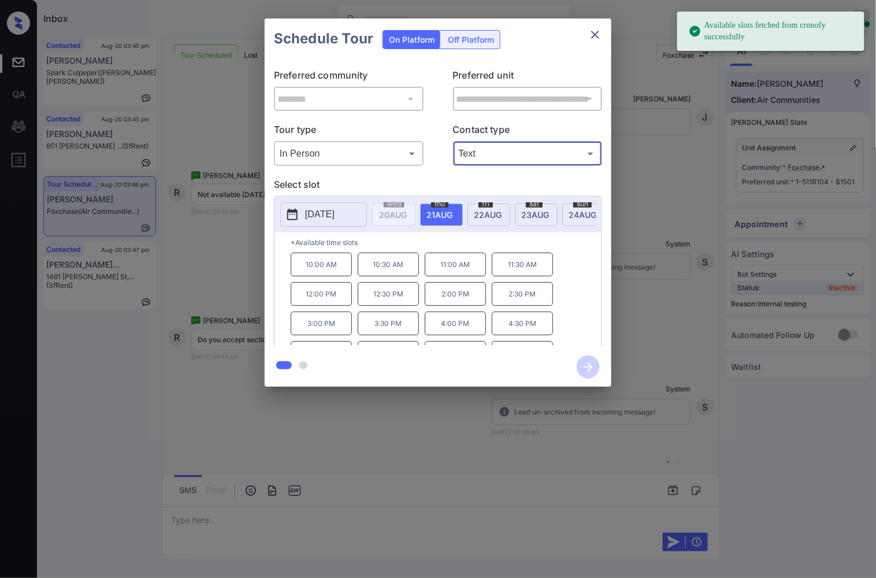
click at [407, 213] on span "[DATE]" at bounding box center [393, 215] width 28 height 10
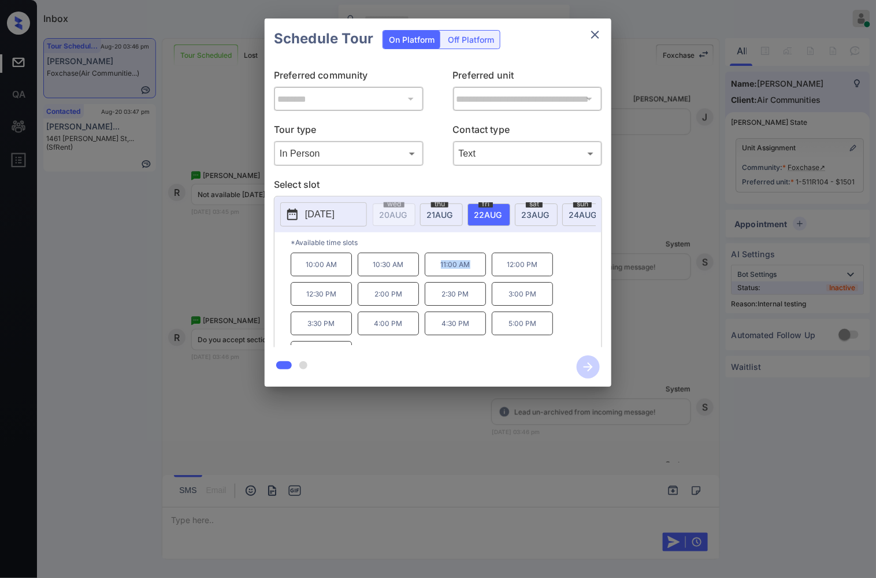
drag, startPoint x: 477, startPoint y: 274, endPoint x: 434, endPoint y: 269, distance: 43.6
click at [434, 269] on p "11:00 AM" at bounding box center [455, 264] width 61 height 24
copy p "11:00 AM"
click at [196, 515] on div at bounding box center [438, 289] width 876 height 578
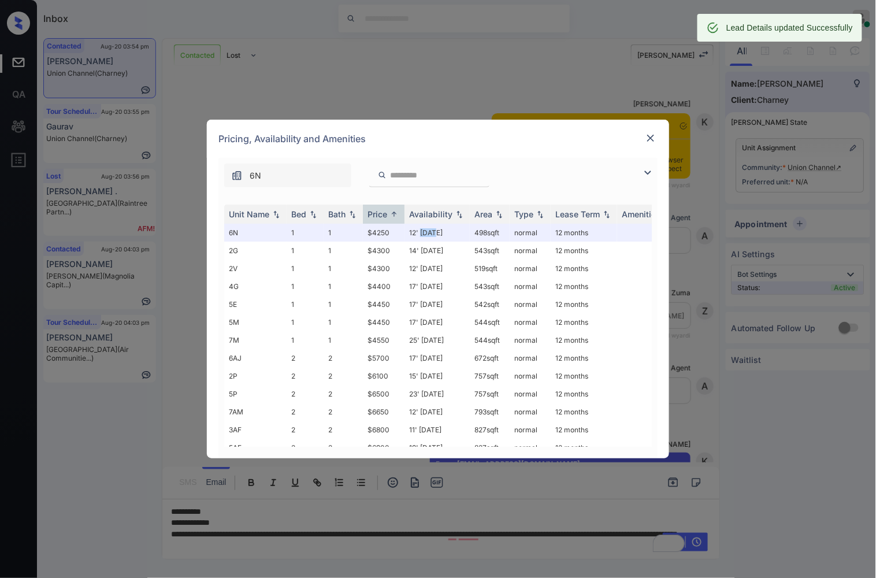
scroll to position [345, 0]
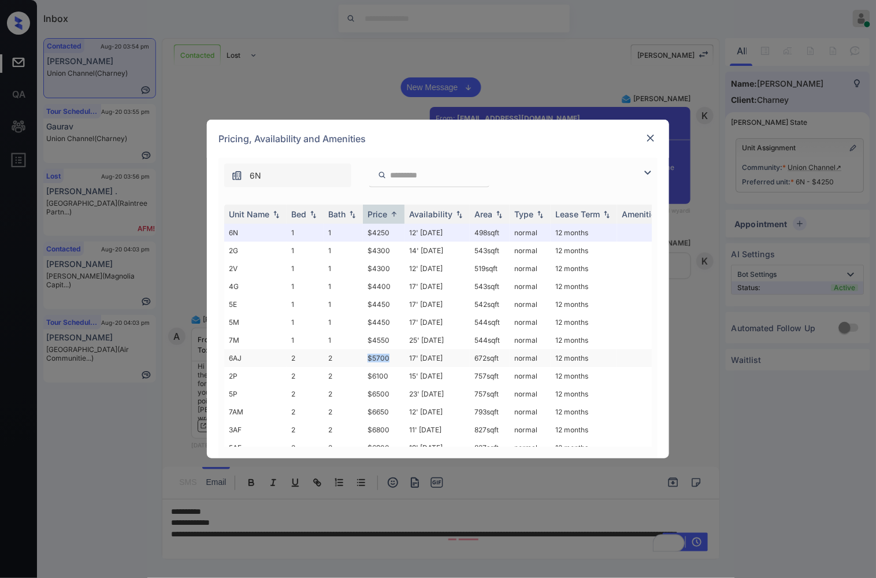
drag, startPoint x: 384, startPoint y: 354, endPoint x: 365, endPoint y: 354, distance: 19.1
click at [364, 354] on td "$5700" at bounding box center [384, 358] width 42 height 18
drag, startPoint x: 371, startPoint y: 354, endPoint x: 377, endPoint y: 356, distance: 6.8
copy td "$5700"
click at [653, 136] on img at bounding box center [651, 138] width 12 height 12
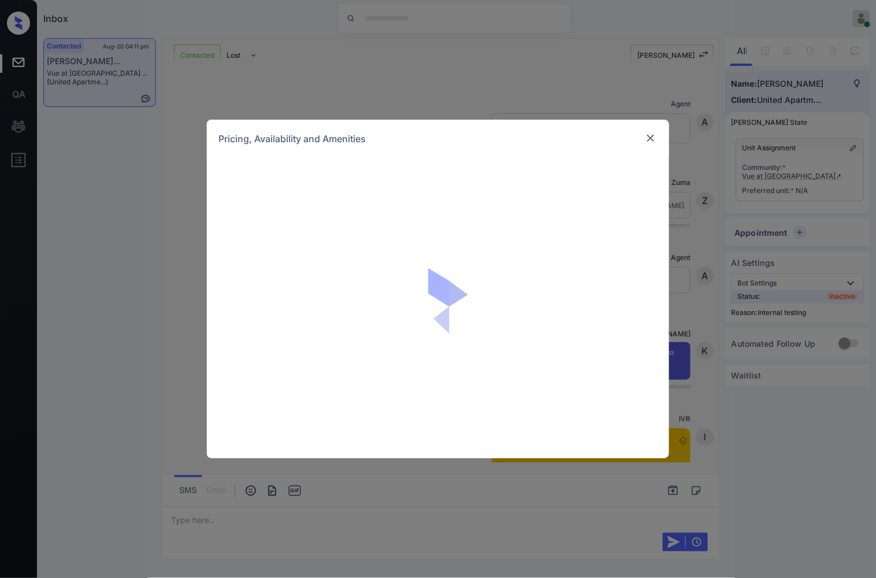
scroll to position [2477, 0]
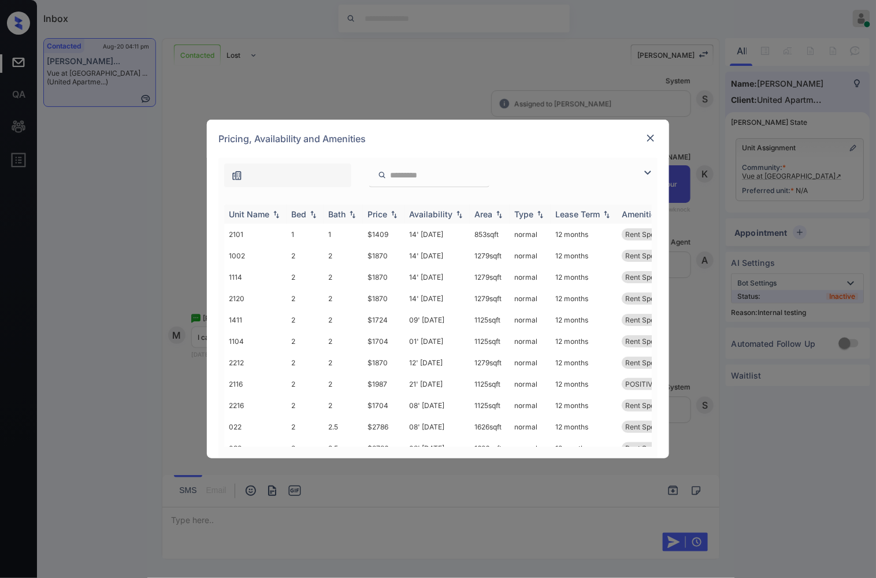
click at [394, 211] on img at bounding box center [394, 214] width 12 height 8
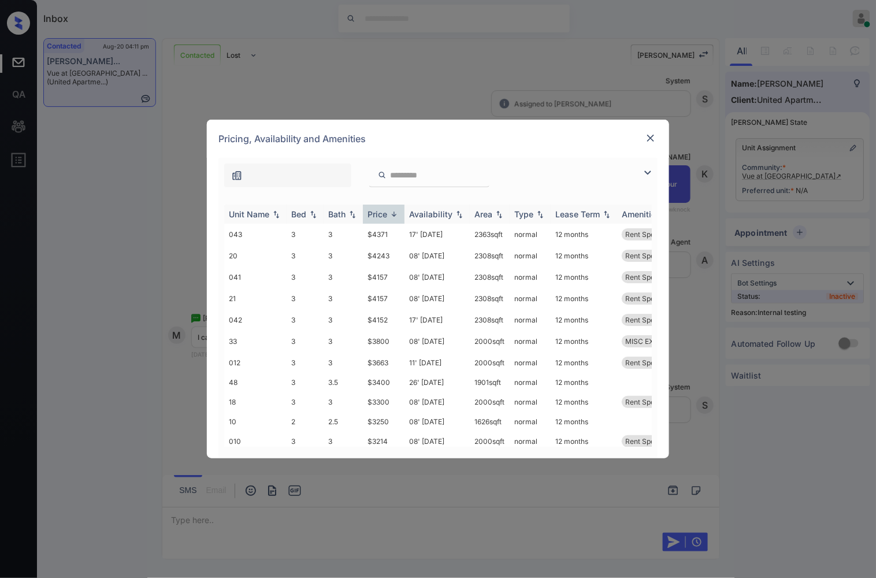
click at [394, 211] on img at bounding box center [394, 214] width 12 height 9
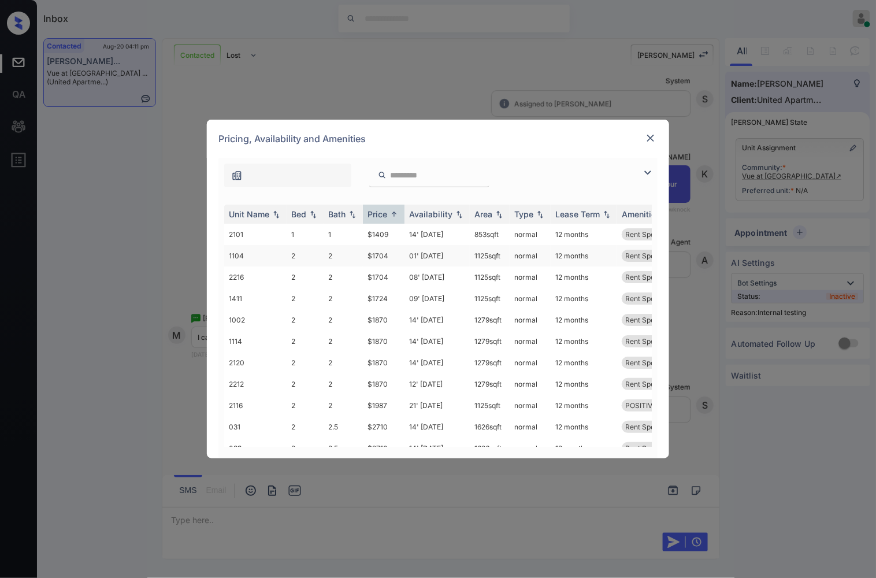
click at [399, 256] on td "$1704" at bounding box center [384, 255] width 42 height 21
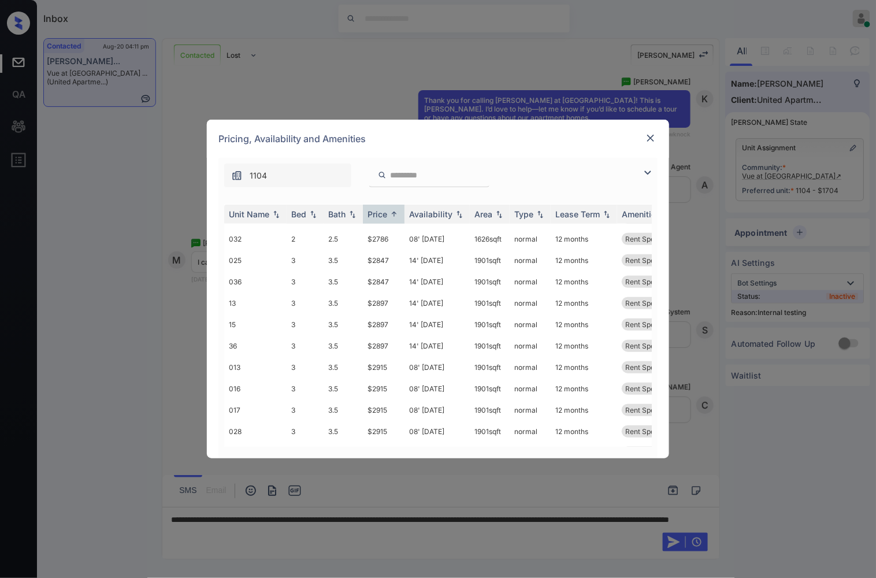
scroll to position [0, 0]
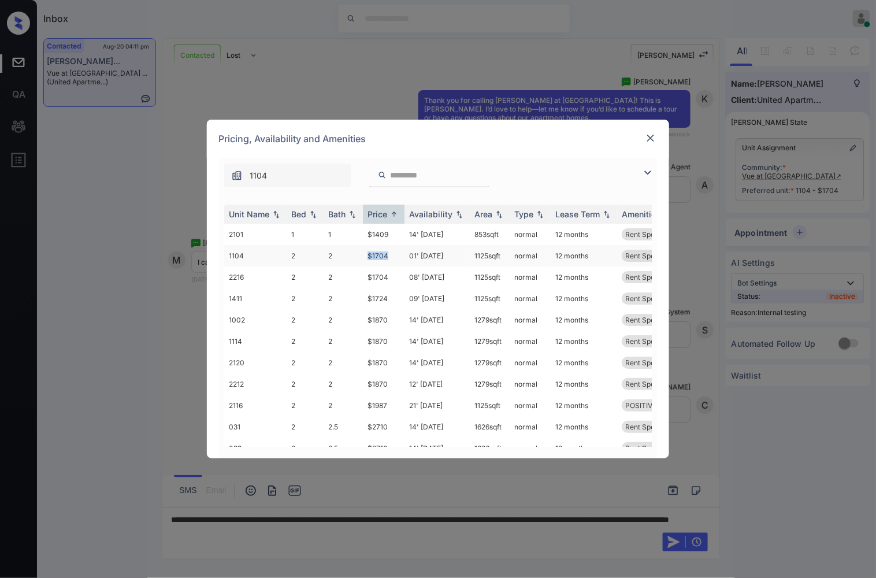
drag, startPoint x: 390, startPoint y: 253, endPoint x: 383, endPoint y: 253, distance: 6.9
click at [361, 252] on tr "1104 2 2 $1704 01' [DATE] sqft normal 12 months Rent Special 1 POSITIVE VIEW 0.…" at bounding box center [526, 255] width 604 height 21
copy tr "$1704"
click at [650, 132] on img at bounding box center [651, 138] width 12 height 12
